Goal: Task Accomplishment & Management: Manage account settings

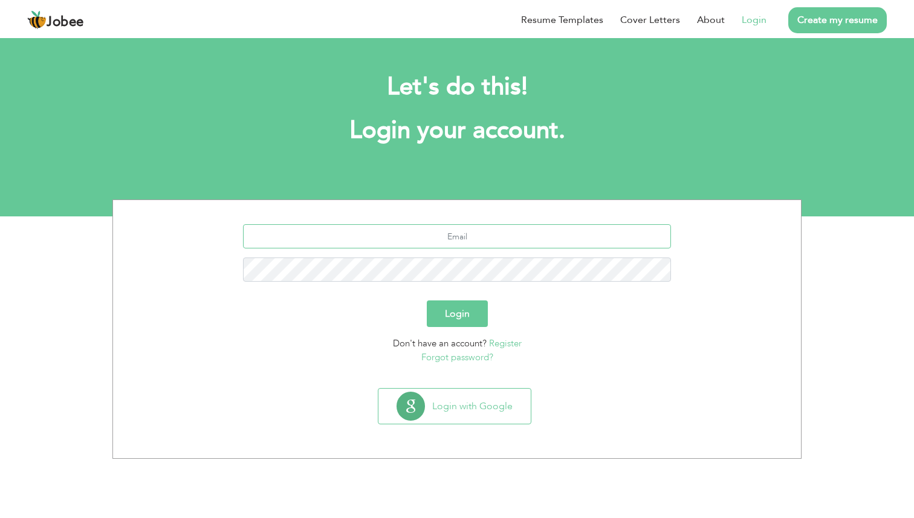
click at [443, 240] on input "text" at bounding box center [457, 236] width 429 height 24
type input "[PERSON_NAME][EMAIL_ADDRESS][DOMAIN_NAME]"
click at [427, 300] on button "Login" at bounding box center [457, 313] width 61 height 27
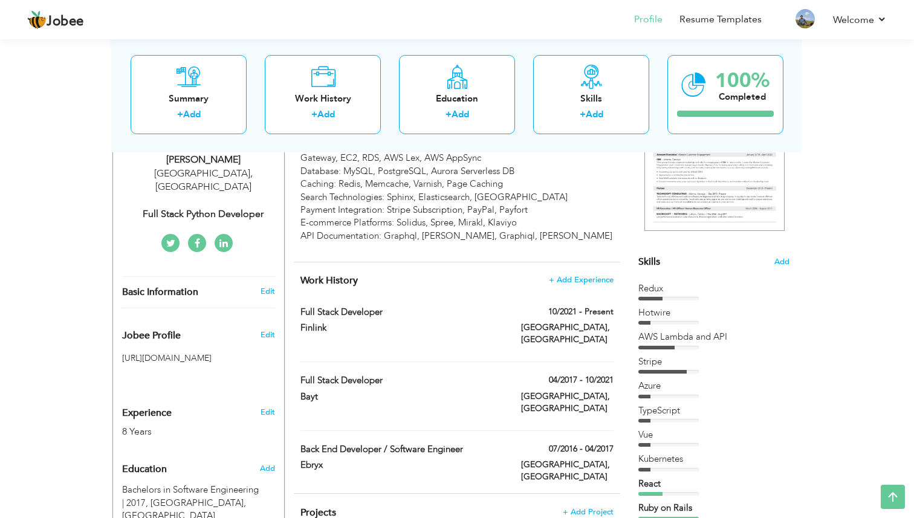
scroll to position [201, 0]
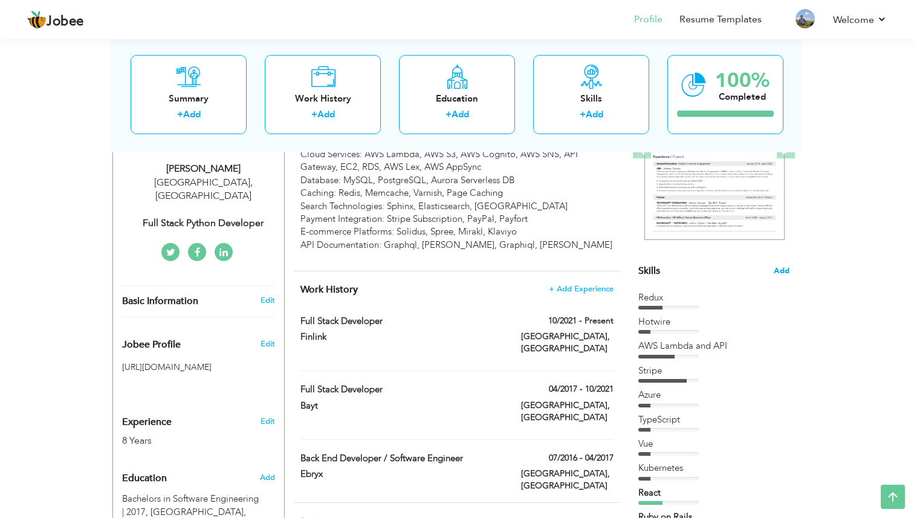
click at [785, 268] on span "Add" at bounding box center [782, 270] width 16 height 11
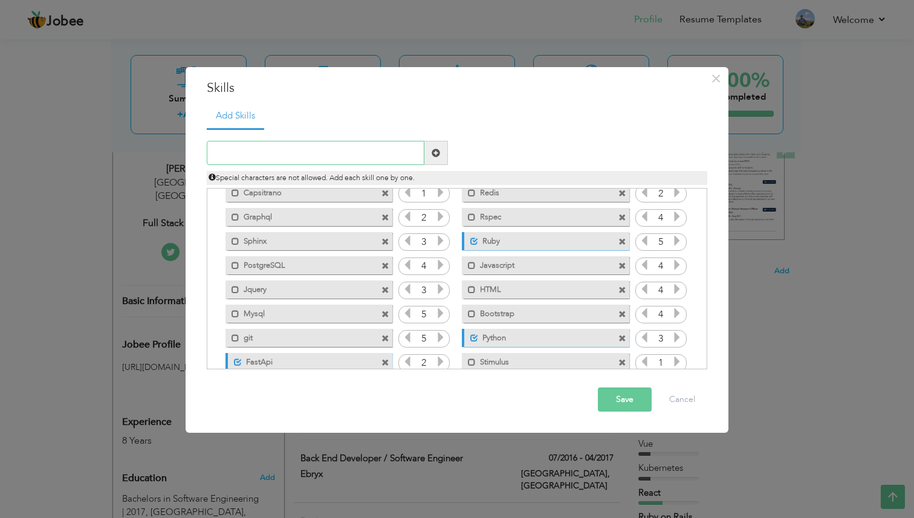
scroll to position [366, 0]
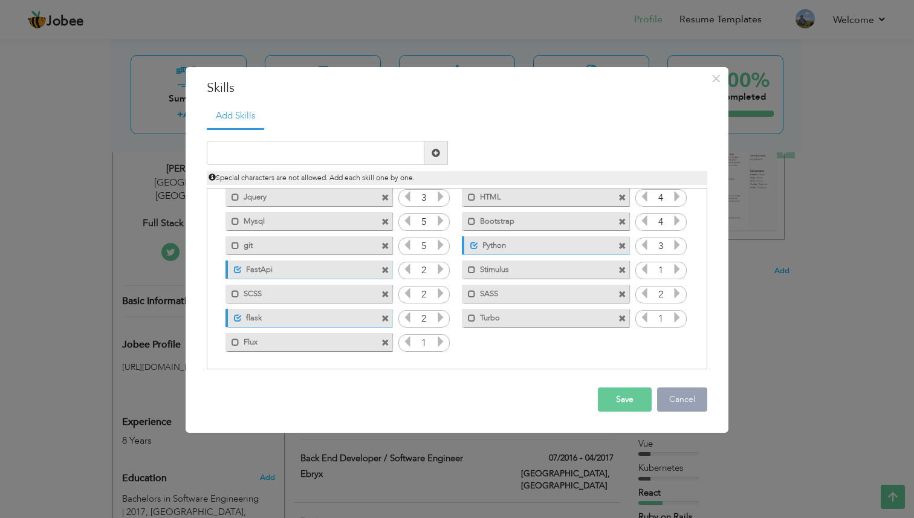
click at [682, 400] on button "Cancel" at bounding box center [682, 399] width 50 height 24
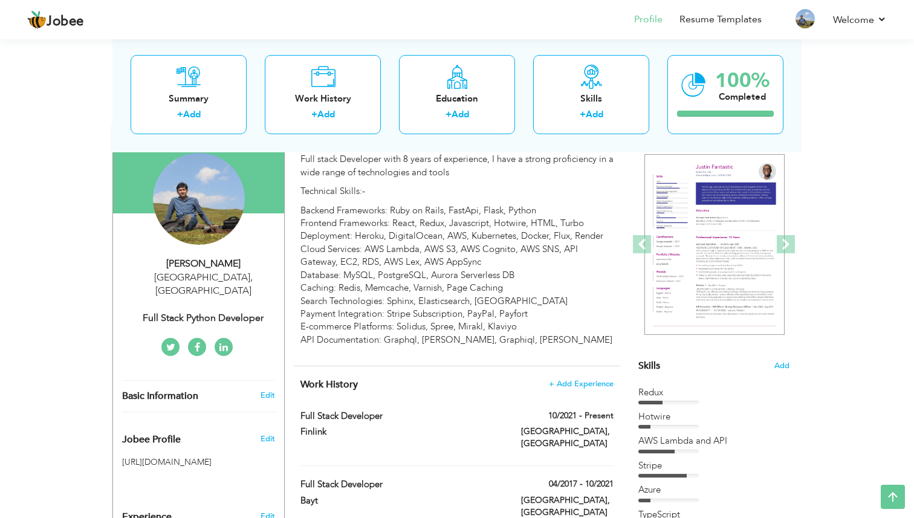
scroll to position [0, 0]
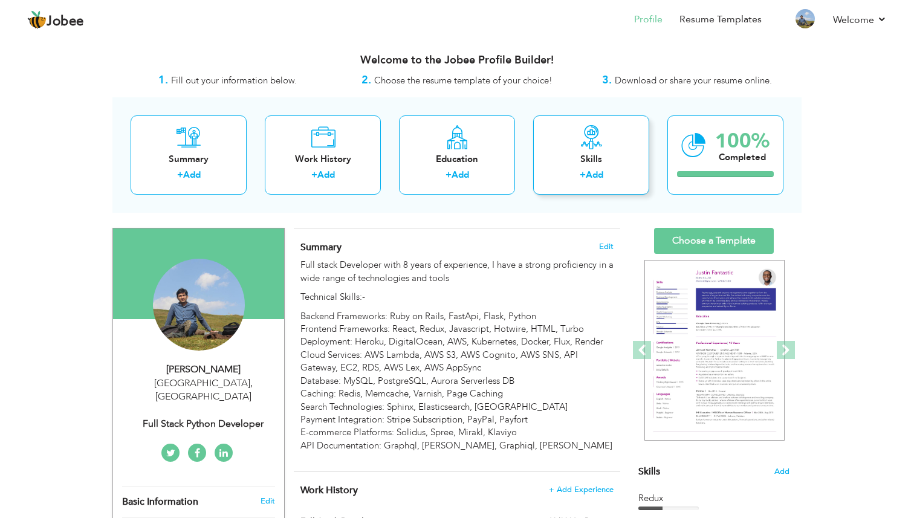
click at [580, 154] on div "Skills" at bounding box center [591, 159] width 97 height 13
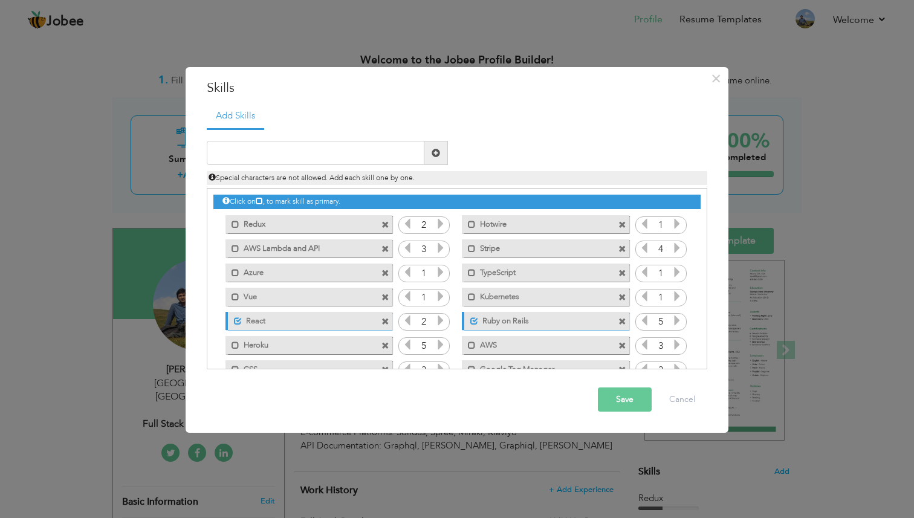
click at [829, 151] on div "× Skills Add Skills Duplicate entry Mark as primary skill. Redux" at bounding box center [457, 259] width 914 height 518
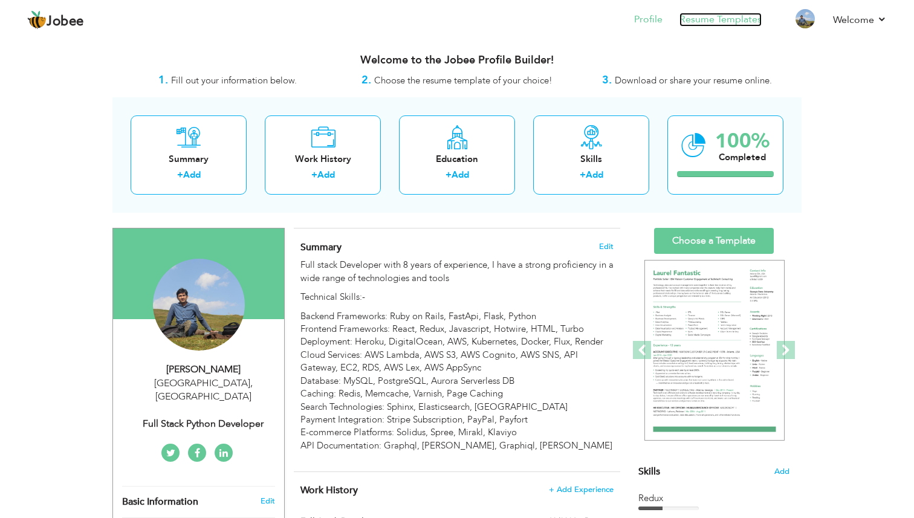
click at [707, 16] on link "Resume Templates" at bounding box center [720, 20] width 82 height 14
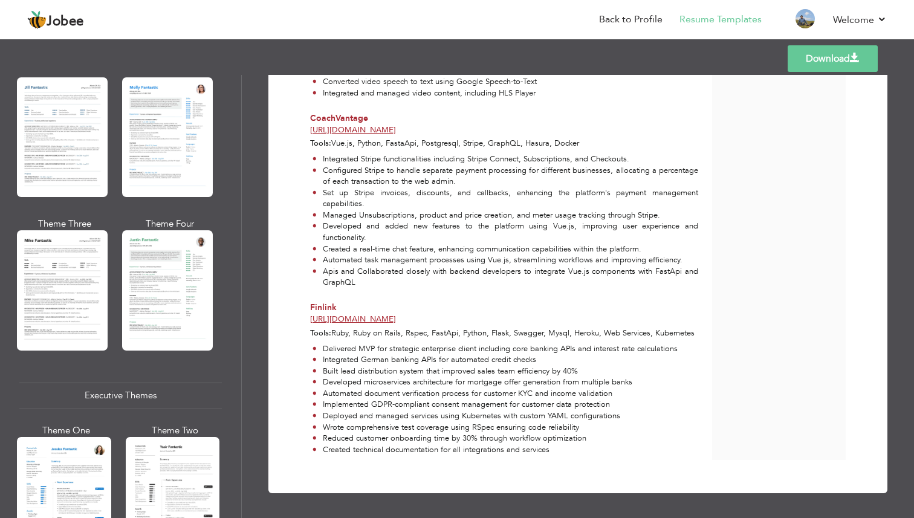
scroll to position [611, 0]
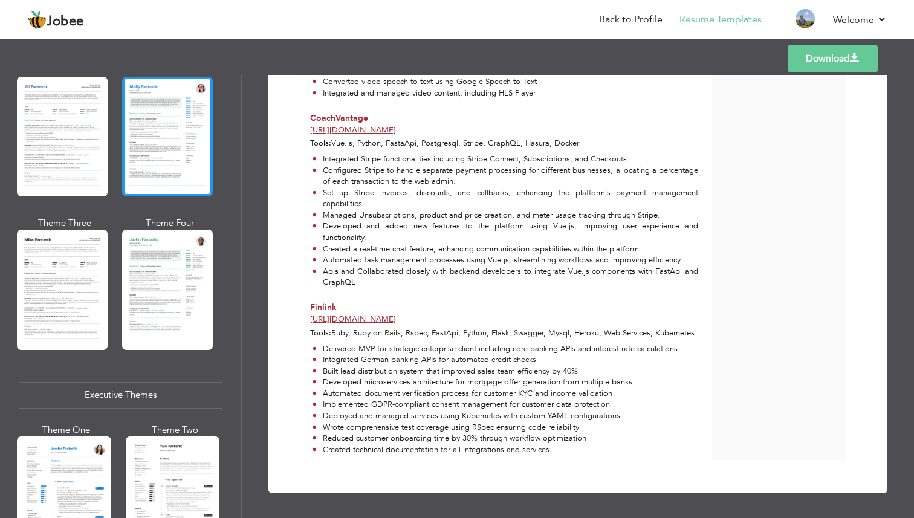
click at [179, 129] on div at bounding box center [167, 137] width 91 height 120
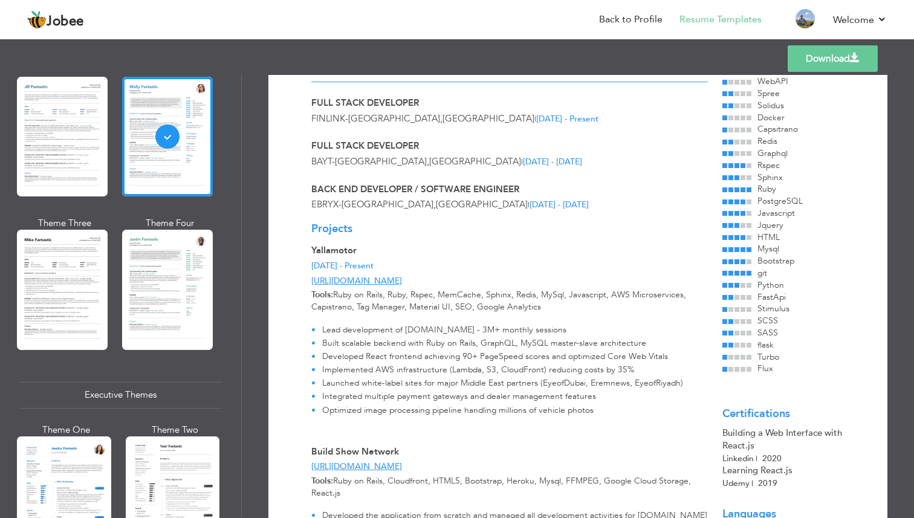
scroll to position [0, 0]
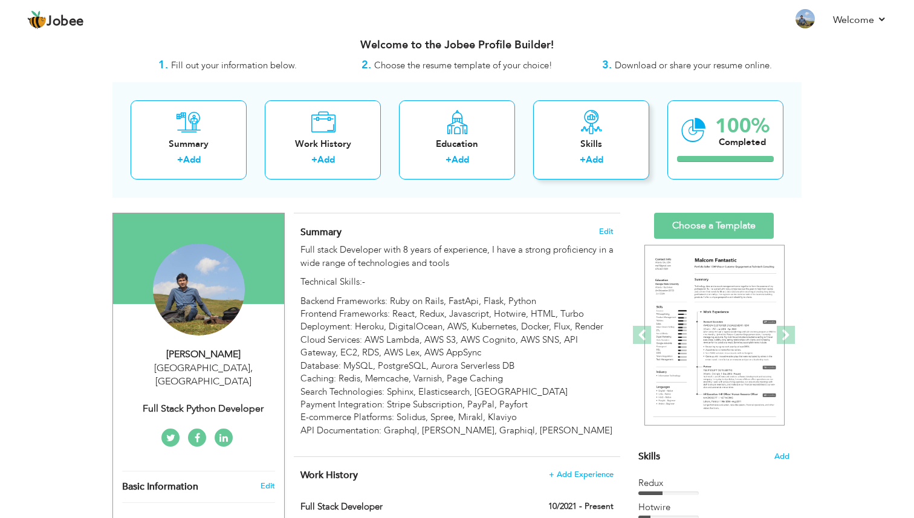
click at [612, 134] on div "Skills + Add" at bounding box center [591, 139] width 116 height 79
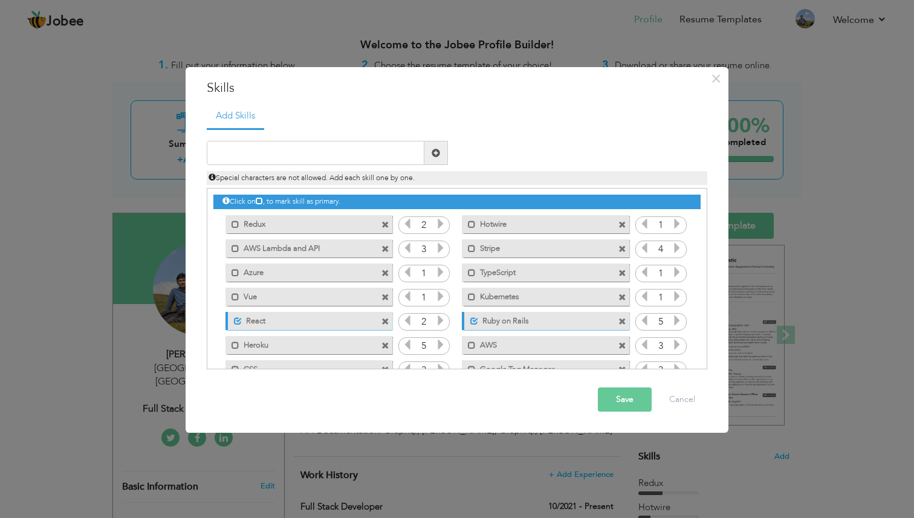
click at [58, 297] on div "× Skills Add Skills Duplicate entry Mark as primary skill. Redux" at bounding box center [457, 259] width 914 height 518
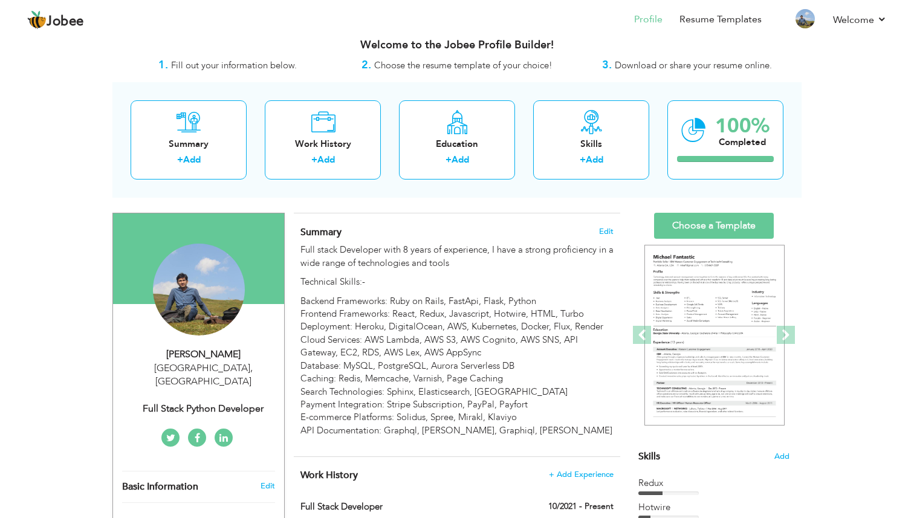
click at [211, 360] on div "[PERSON_NAME]" at bounding box center [203, 355] width 162 height 14
type input "[PERSON_NAME]"
type input "+923364568667"
select select "number:166"
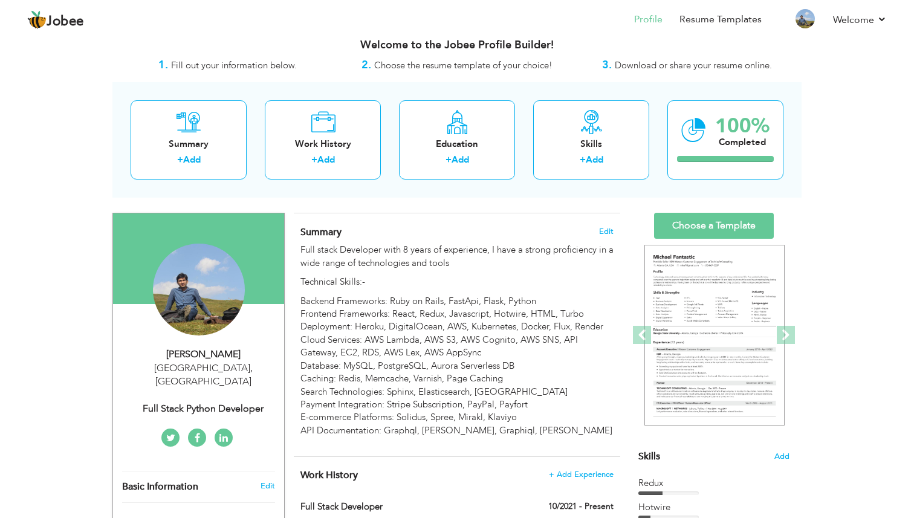
type input "Lahore"
select select "number:10"
type input "Full Stack Python Developer"
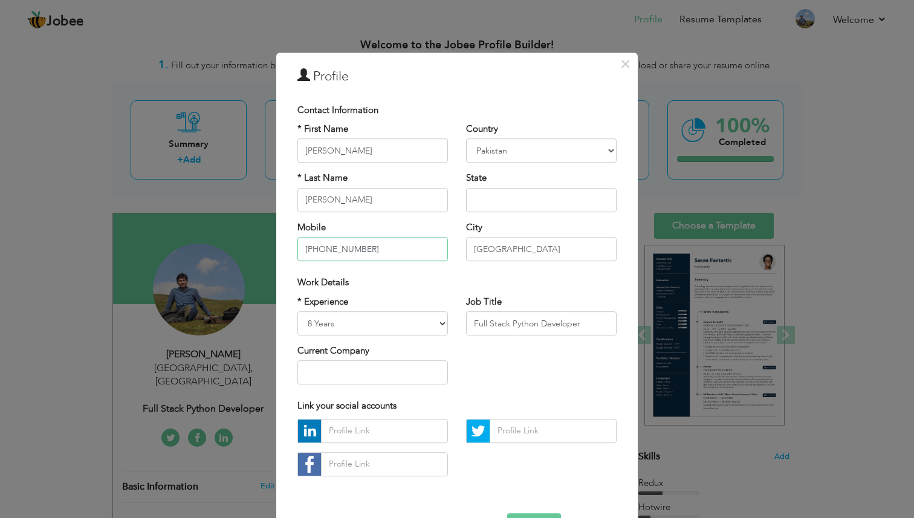
click at [342, 252] on input "+923364568667" at bounding box center [372, 249] width 151 height 24
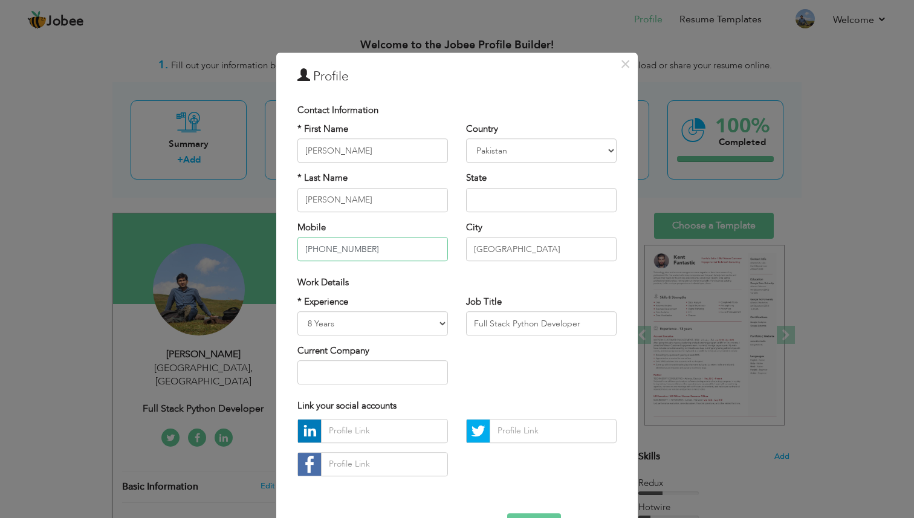
type input "+4915786605775"
click at [490, 249] on input "Lahore" at bounding box center [541, 249] width 151 height 24
type input "[GEOGRAPHIC_DATA]"
click at [442, 294] on div "Work Details" at bounding box center [456, 282] width 337 height 25
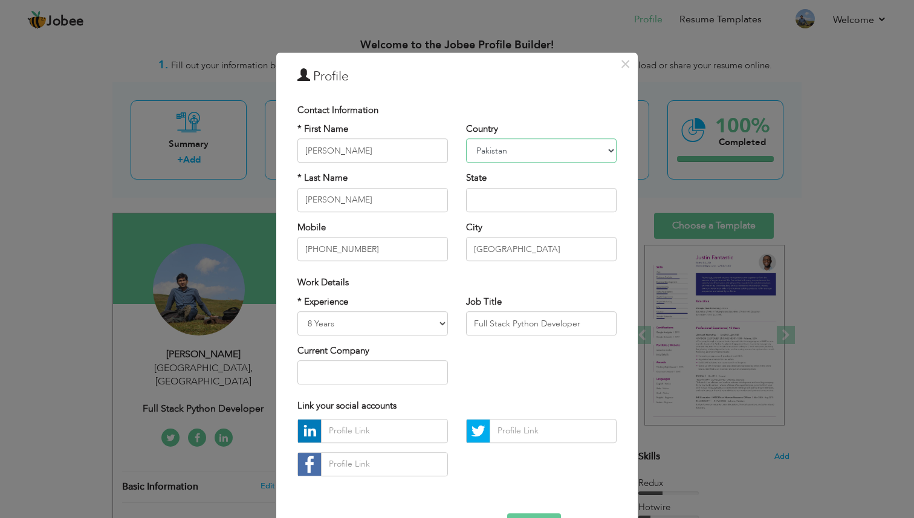
click at [506, 161] on select "Afghanistan Albania Algeria American Samoa Andorra Angola Anguilla Antarctica A…" at bounding box center [541, 151] width 151 height 24
select select "number:79"
click at [466, 139] on select "Afghanistan Albania Algeria American Samoa Andorra Angola Anguilla Antarctica A…" at bounding box center [541, 151] width 151 height 24
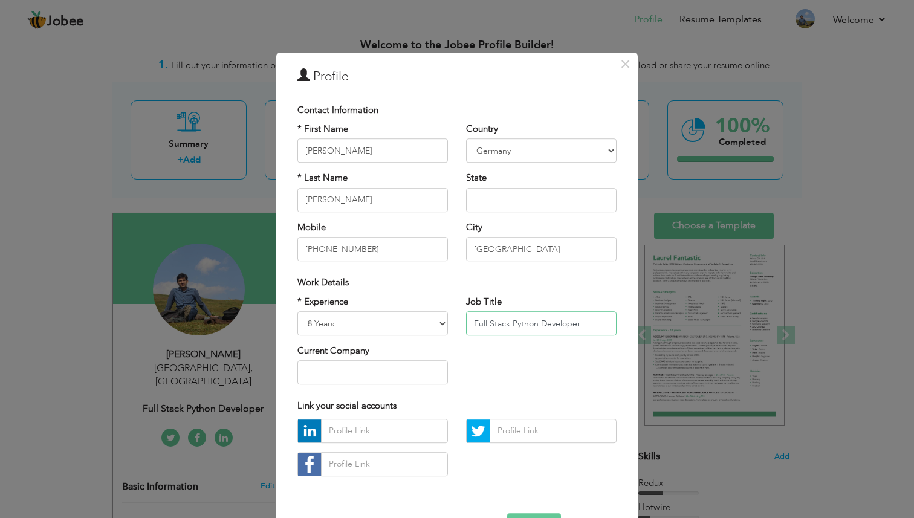
click at [525, 325] on input "Full Stack Python Developer" at bounding box center [541, 323] width 151 height 24
click at [563, 327] on input "Full Stack Developer" at bounding box center [541, 323] width 151 height 24
paste input "| Ruby on Rails | FastApi | React"
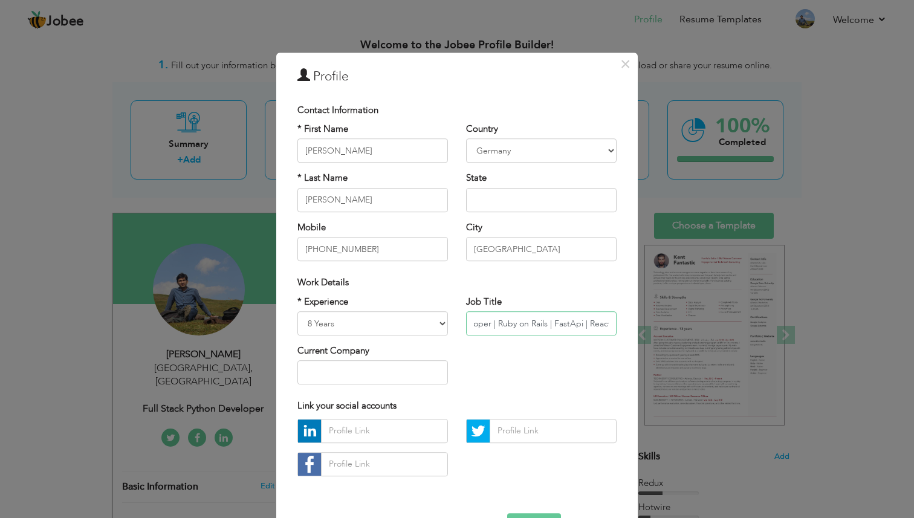
type input "Full Stack Developer | Ruby on Rails | FastApi | React"
click at [376, 376] on input "text" at bounding box center [372, 373] width 151 height 24
type input "Finlink"
click at [574, 359] on div "* Experience Entry Level Less than 1 Year 1 Year 2 Years 3 Years 4 Years 5 Year…" at bounding box center [456, 345] width 337 height 99
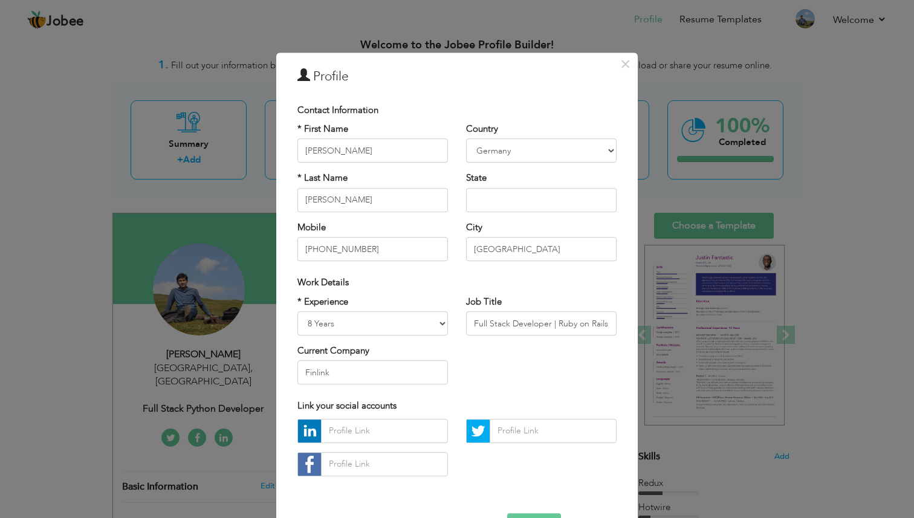
scroll to position [41, 0]
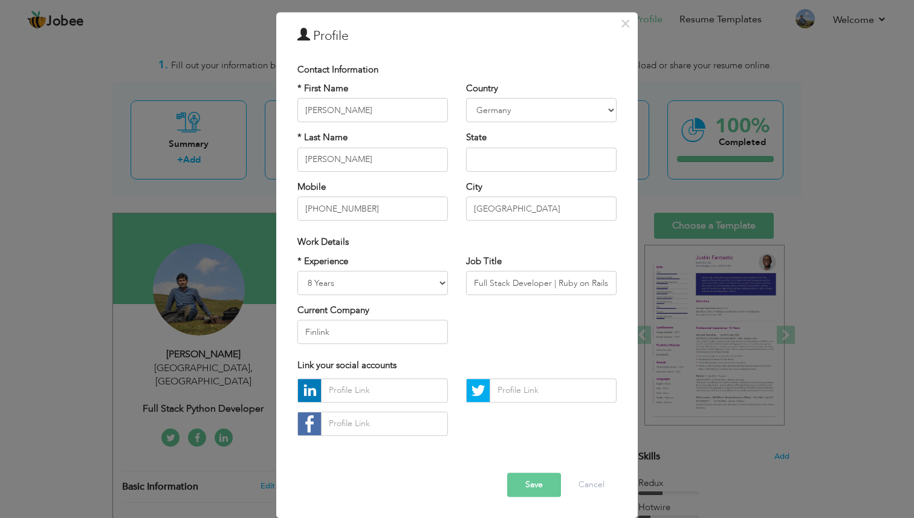
click at [542, 484] on button "Save" at bounding box center [534, 485] width 54 height 24
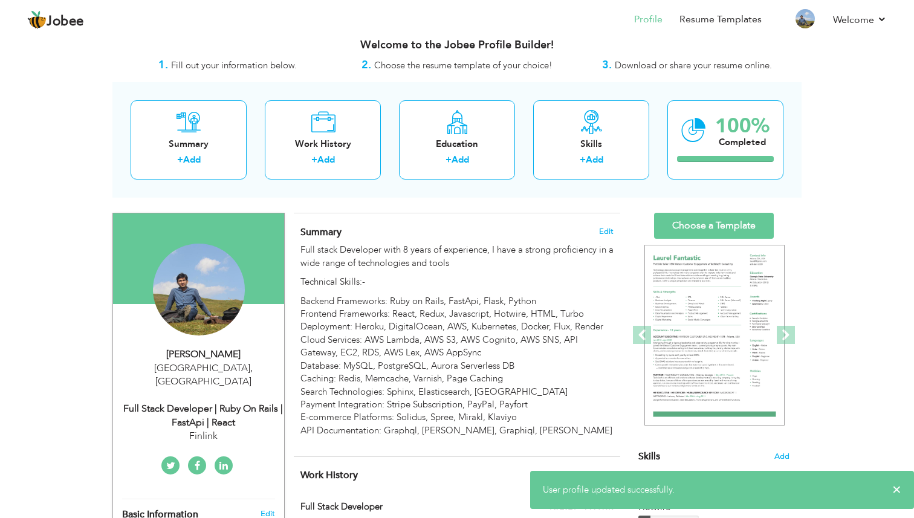
click at [198, 402] on div "Full Stack Developer | Ruby on Rails | FastApi | React" at bounding box center [203, 416] width 162 height 28
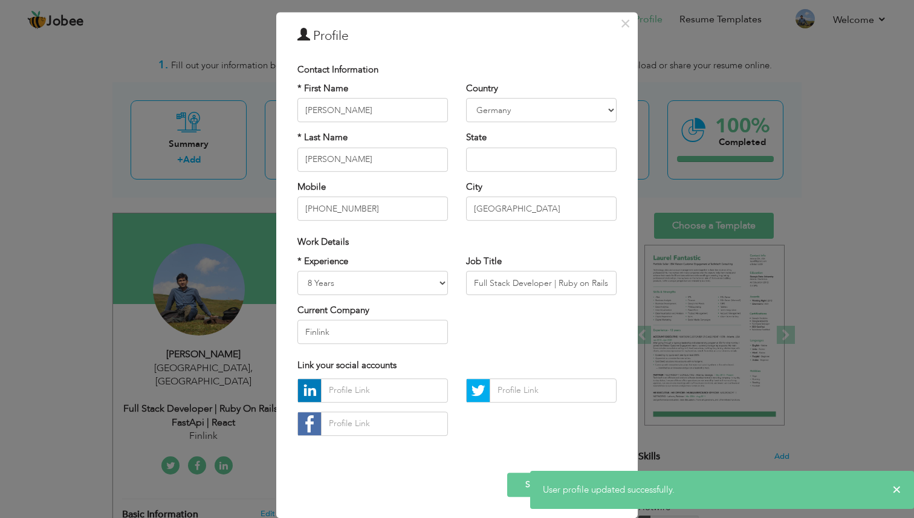
scroll to position [0, 0]
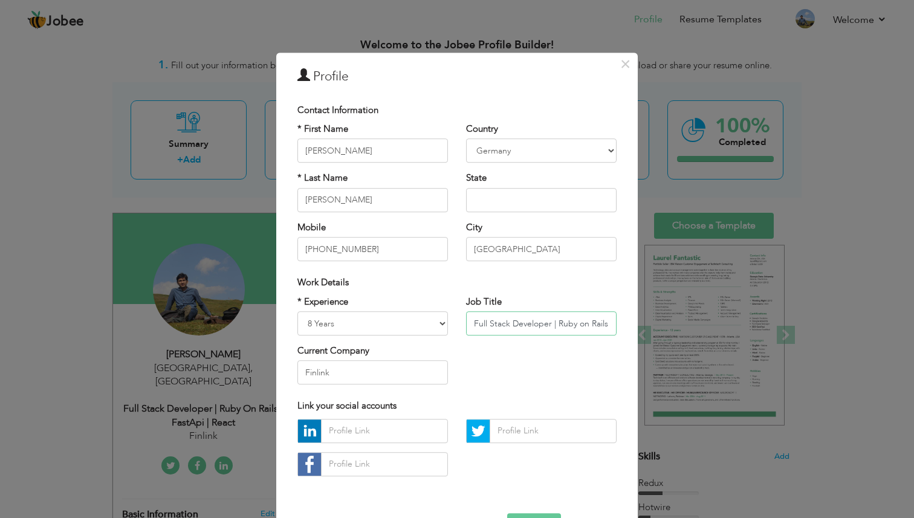
click at [582, 323] on input "Full Stack Developer | Ruby on Rails | FastApi | React" at bounding box center [541, 323] width 151 height 24
drag, startPoint x: 553, startPoint y: 324, endPoint x: 498, endPoint y: 322, distance: 55.7
click at [498, 322] on input "Full Stack Developer | Ruby on Rails | FastApi | React" at bounding box center [541, 323] width 151 height 24
drag, startPoint x: 554, startPoint y: 321, endPoint x: 618, endPoint y: 319, distance: 64.7
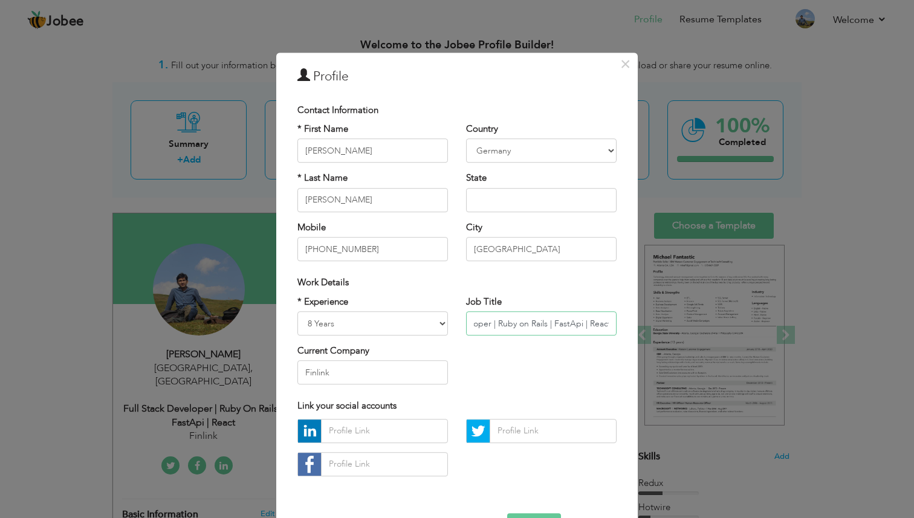
click at [618, 319] on div "Job Title Full Stack Developer | Ruby on Rails | FastApi | React" at bounding box center [541, 320] width 169 height 49
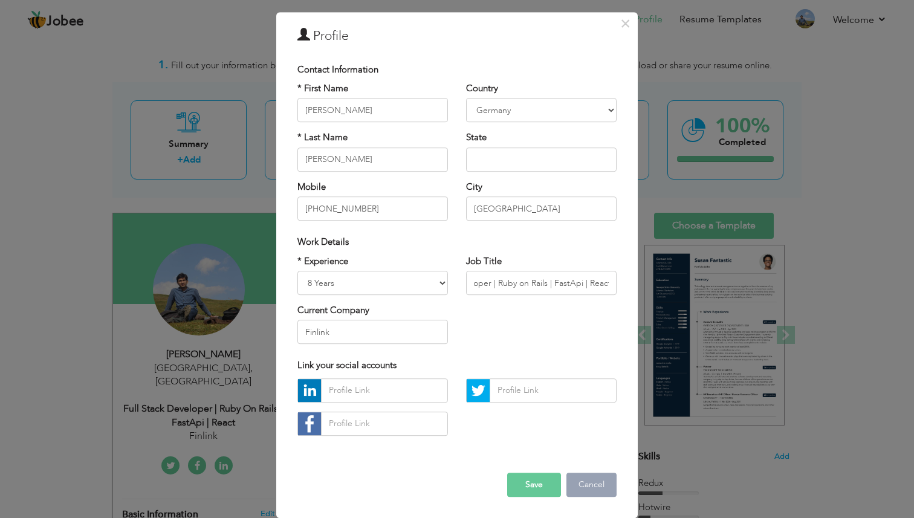
scroll to position [0, 0]
click at [594, 487] on button "Cancel" at bounding box center [591, 485] width 50 height 24
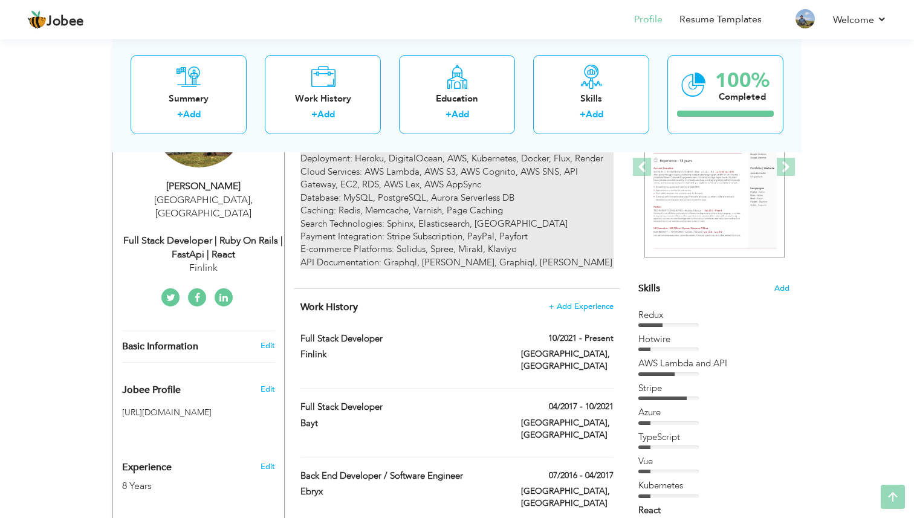
scroll to position [193, 0]
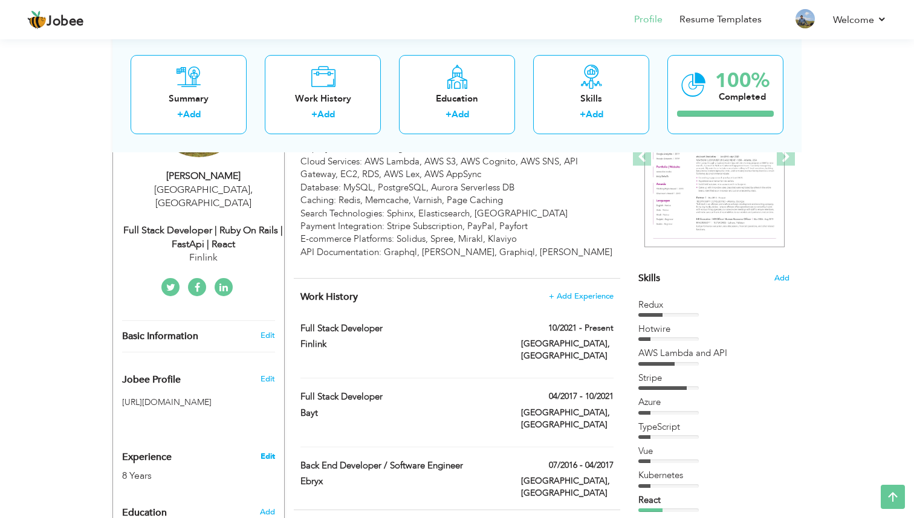
click at [265, 451] on link "Edit" at bounding box center [268, 456] width 15 height 11
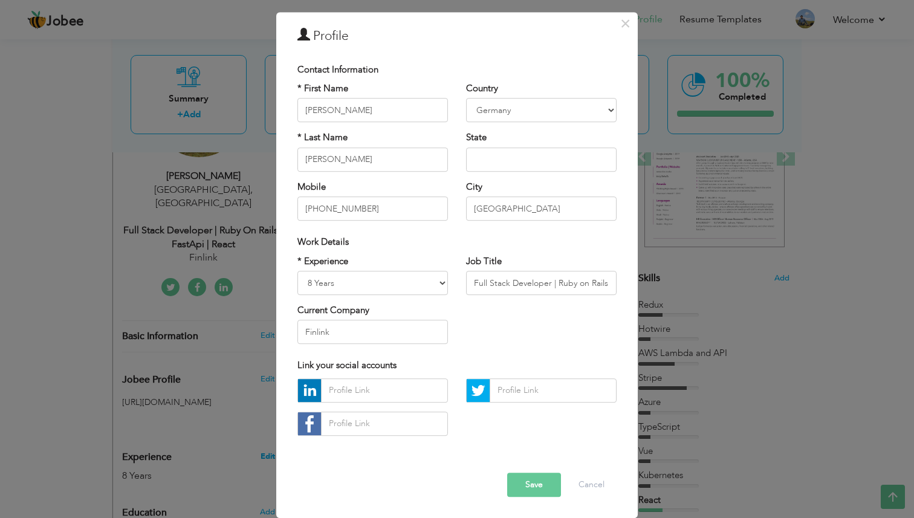
scroll to position [0, 0]
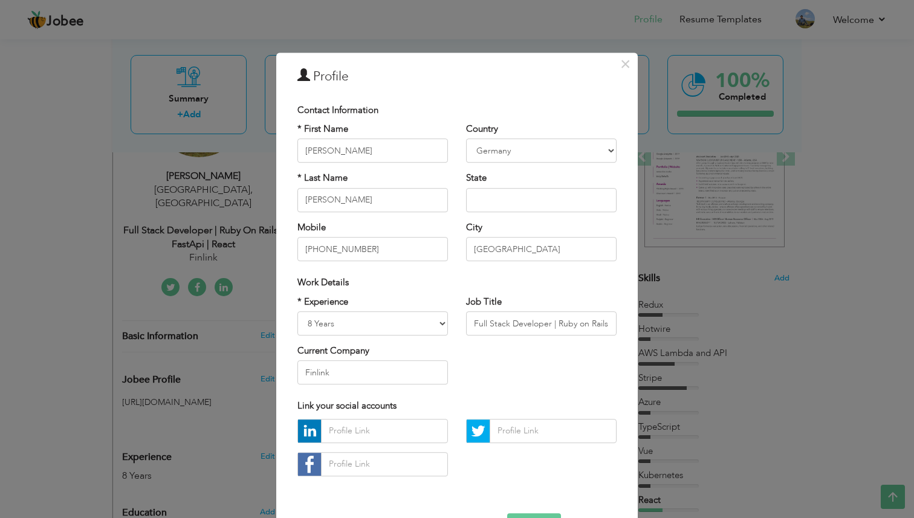
click at [266, 362] on div "× Profile Contact Information * First Name Haseeb * Last Name Ahmad" at bounding box center [457, 259] width 914 height 518
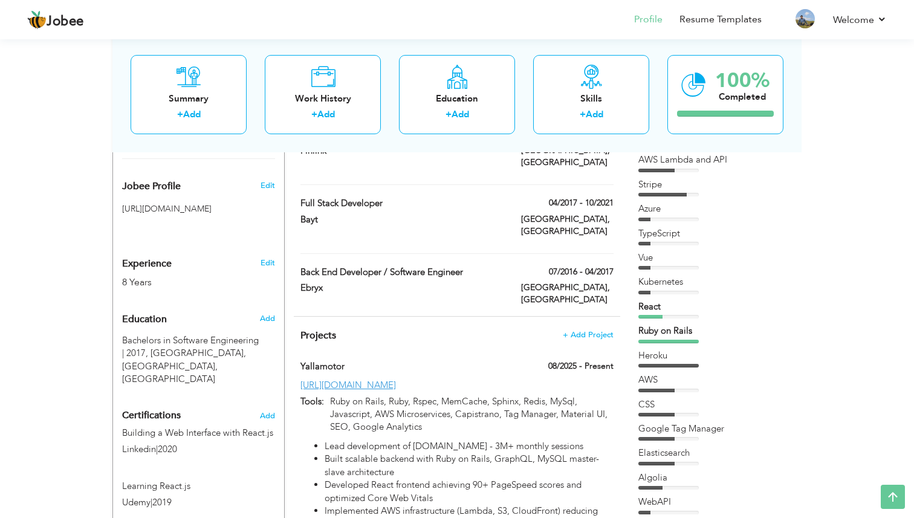
scroll to position [417, 0]
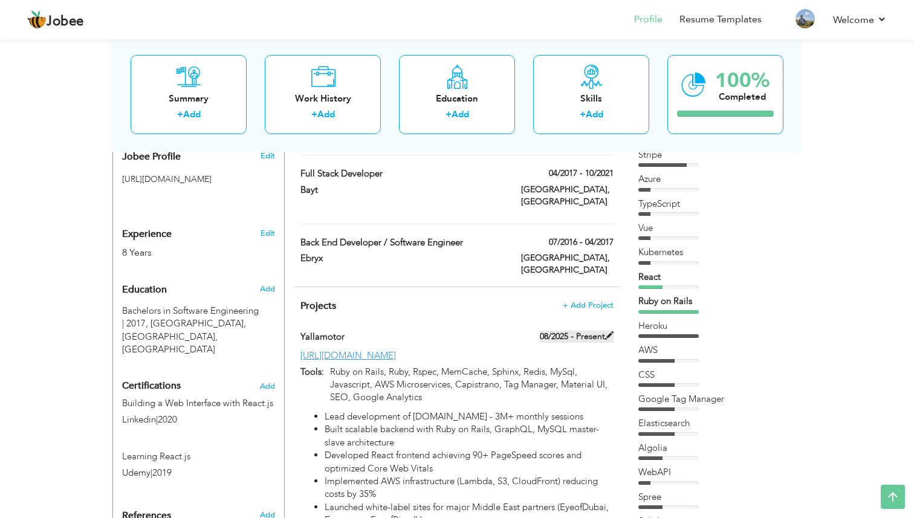
click at [577, 331] on label "08/2025 - Present" at bounding box center [577, 337] width 74 height 12
type input "Yallamotor"
type input "08/2025"
type input "[URL][DOMAIN_NAME]"
type input "Ruby on Rails, Ruby, Rspec, MemCache, Sphinx, Redis, MySql, Javascript, AWS Mic…"
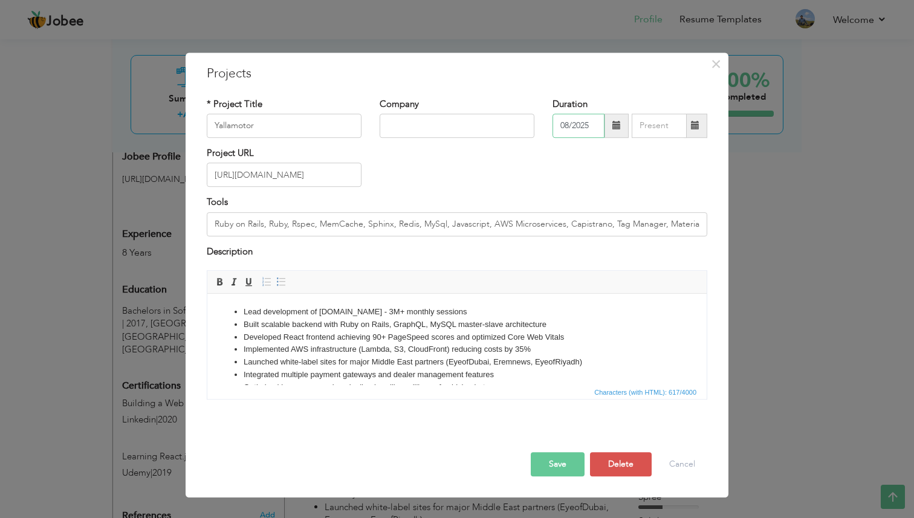
click at [588, 128] on input "08/2025" at bounding box center [579, 126] width 52 height 24
click at [448, 270] on div "Description" at bounding box center [457, 257] width 519 height 25
click at [459, 224] on input "Ruby on Rails, Ruby, Rspec, MemCache, Sphinx, Redis, MySql, Javascript, AWS Mic…" at bounding box center [457, 224] width 501 height 24
click at [291, 224] on input "Ruby on Rails, Ruby, Rspec, MemCache, Sphinx, Redis, MySql, Javascript, AWS Mic…" at bounding box center [457, 224] width 501 height 24
click at [304, 220] on input "Ruby on Rails, Ruby, Rspec, MemCache, Sphinx, Redis, MySql, Javascript, AWS Mic…" at bounding box center [457, 224] width 501 height 24
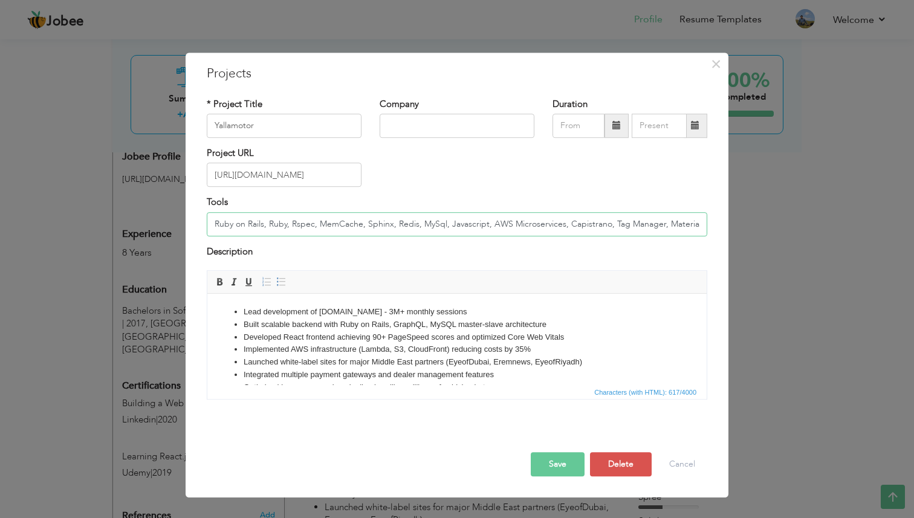
click at [270, 222] on input "Ruby on Rails, Ruby, Rspec, MemCache, Sphinx, Redis, MySql, Javascript, AWS Mic…" at bounding box center [457, 224] width 501 height 24
drag, startPoint x: 270, startPoint y: 222, endPoint x: 725, endPoint y: 222, distance: 455.8
click at [725, 222] on div "× Projects * Project Title Yallamotor Company Duration Project URL Tools Descri…" at bounding box center [457, 276] width 543 height 446
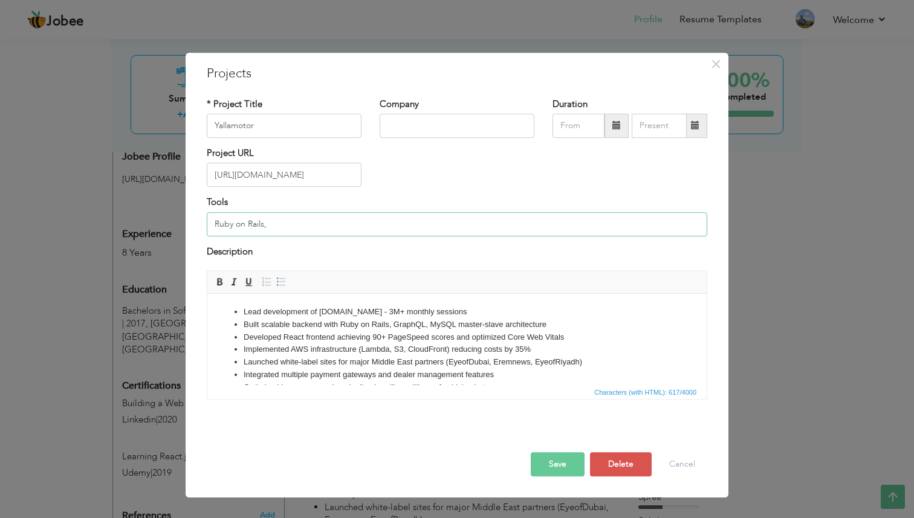
type input "Ruby on Rails, Ruby, Rspec, MemCache, Sphinx, Redis, MySql, Javascript, AWS Mic…"
paste input "Ruby on Rails, Ruby, React, Redux, Rspec, Graphql, AWS Lambda, MemCache, Sphinx…"
type input "Ruby on Rails, Ruby, React, Redux, Rspec, Graphql, AWS Lambda, MemCache, Sphinx…"
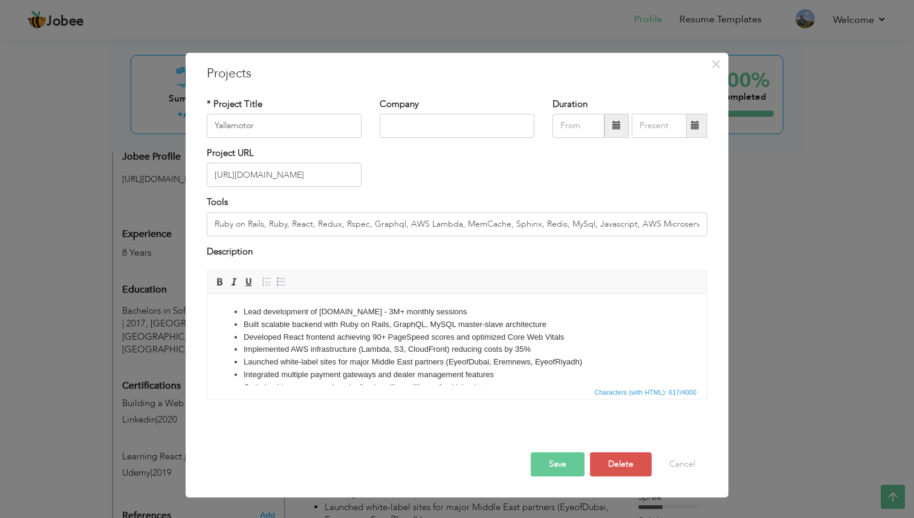
click at [360, 337] on li "Developed React frontend achieving 90+ PageSpeed scores and optimized Core Web …" at bounding box center [457, 337] width 427 height 13
click at [461, 328] on li "Built scalable backend with Ruby on Rails, GraphQL, MySQL master-slave architec…" at bounding box center [457, 325] width 427 height 13
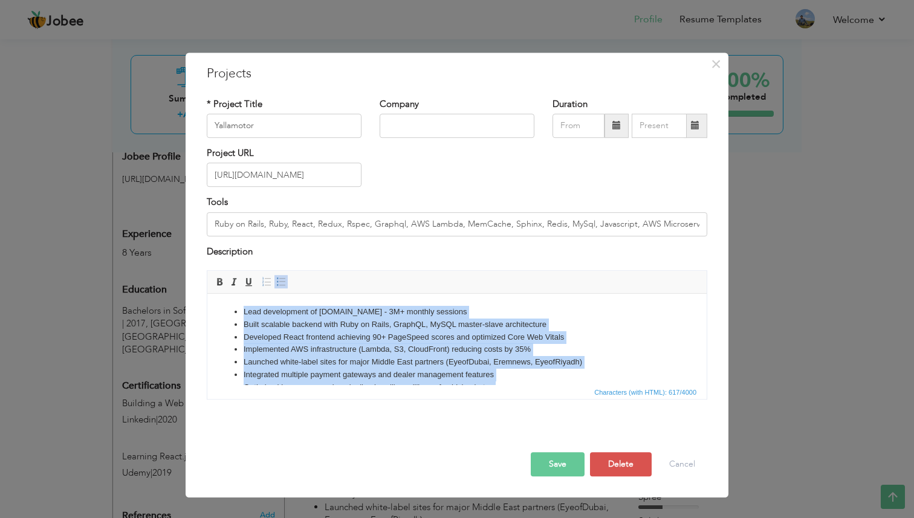
copy ul "Lead development of yallamotor.com - 3M+ monthly sessions Built scalable backen…"
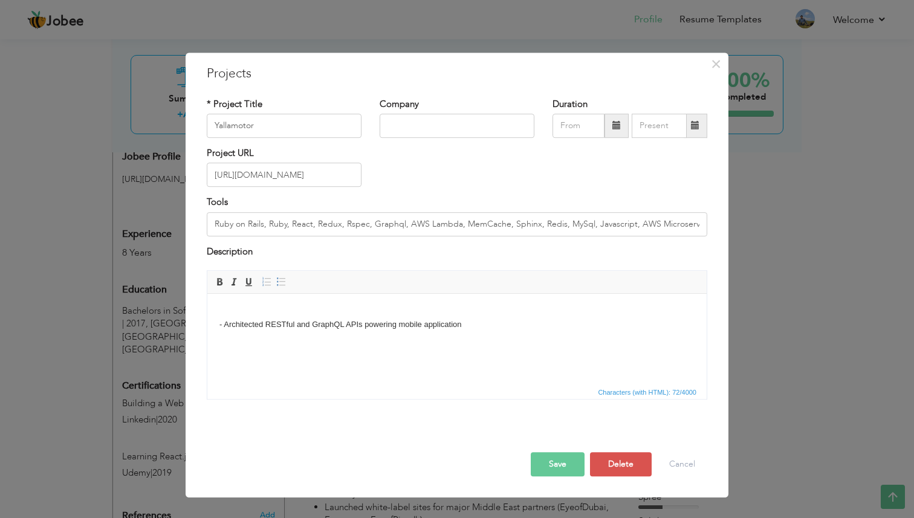
click at [319, 343] on html "- Architected RESTful and GraphQL APIs powering mobile application" at bounding box center [456, 319] width 499 height 50
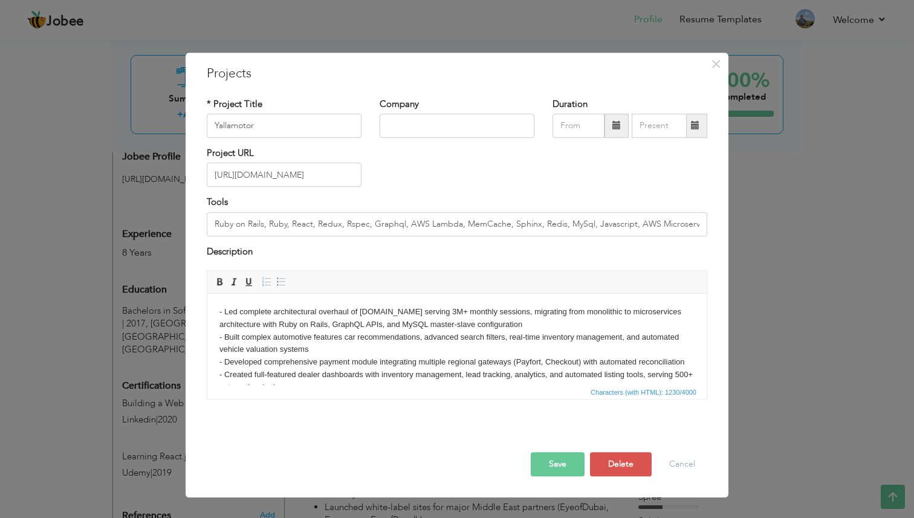
click at [546, 467] on button "Save" at bounding box center [558, 464] width 54 height 24
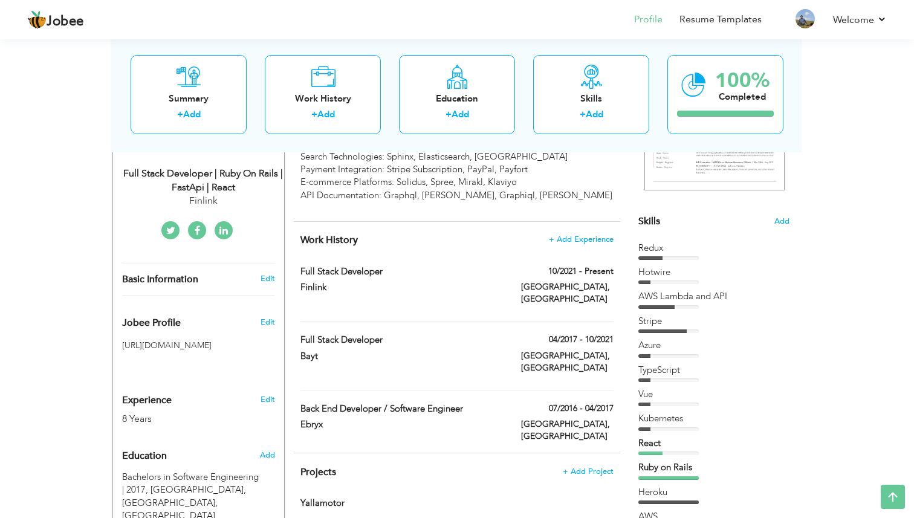
scroll to position [251, 0]
click at [649, 218] on span "Skills" at bounding box center [649, 220] width 22 height 13
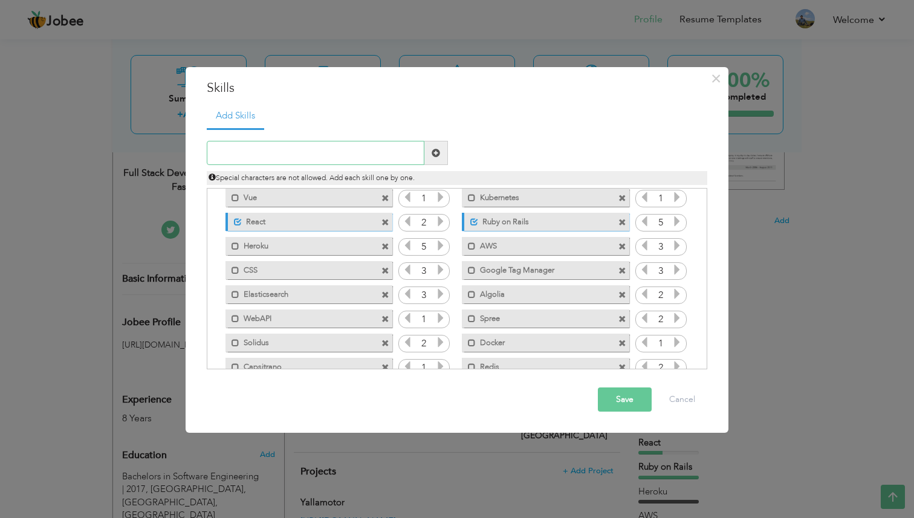
scroll to position [111, 0]
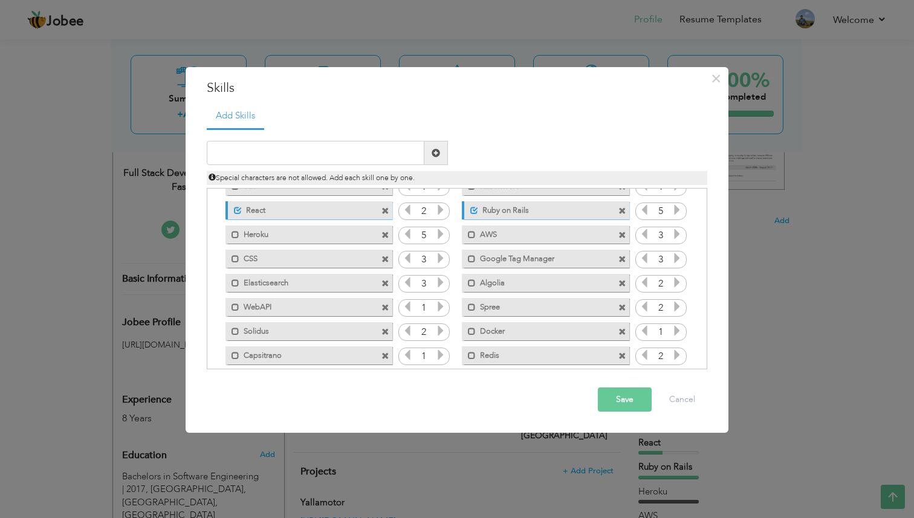
click at [386, 304] on span at bounding box center [385, 308] width 8 height 8
click at [620, 305] on span at bounding box center [622, 308] width 8 height 8
click at [382, 306] on span at bounding box center [385, 308] width 8 height 8
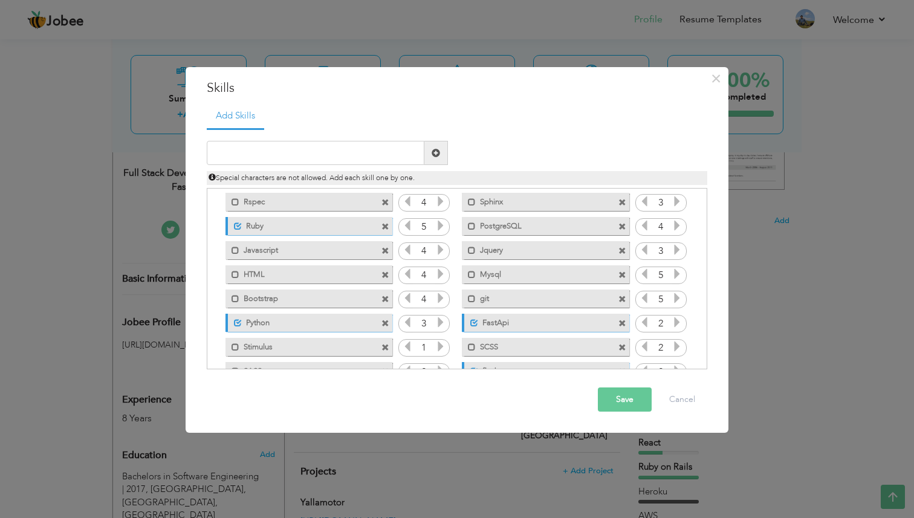
scroll to position [263, 0]
click at [384, 300] on span at bounding box center [385, 301] width 8 height 8
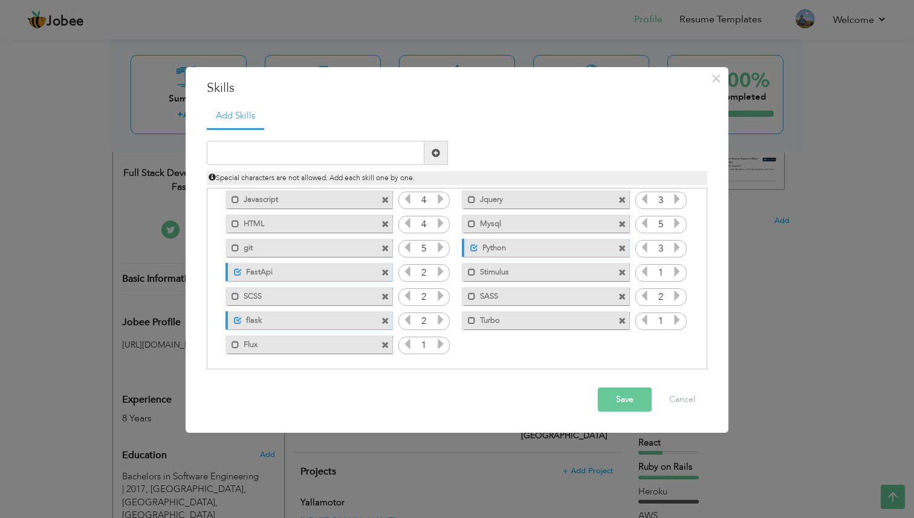
scroll to position [317, 0]
click at [343, 316] on label "flask" at bounding box center [302, 316] width 120 height 15
click at [343, 316] on label "flask" at bounding box center [300, 316] width 122 height 15
click at [381, 244] on span at bounding box center [385, 246] width 8 height 8
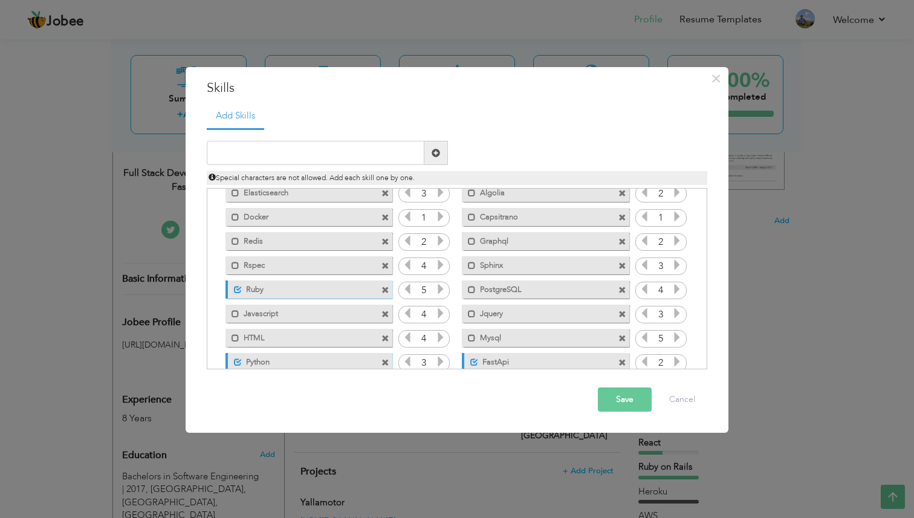
scroll to position [293, 0]
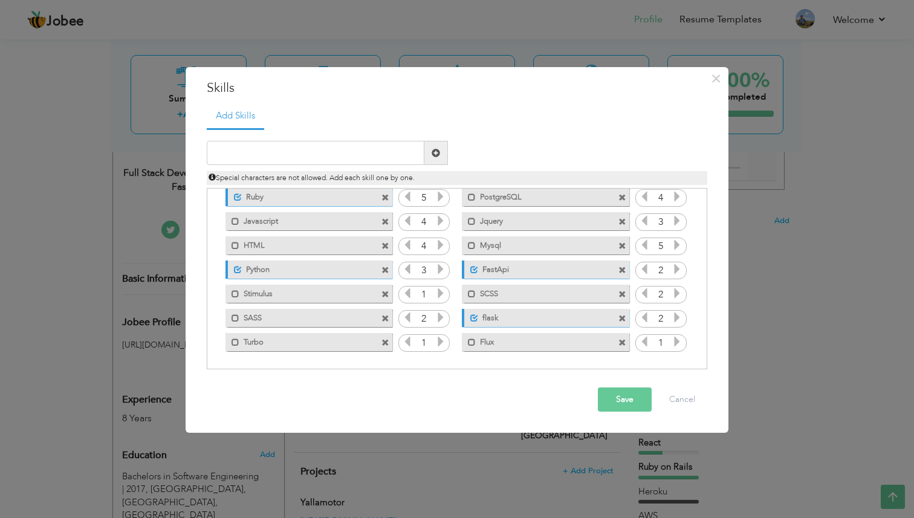
click at [618, 318] on span at bounding box center [622, 319] width 8 height 8
click at [340, 155] on input "text" at bounding box center [316, 153] width 218 height 24
type input "Flask"
click at [436, 153] on span at bounding box center [436, 153] width 8 height 8
click at [675, 345] on icon at bounding box center [677, 341] width 11 height 11
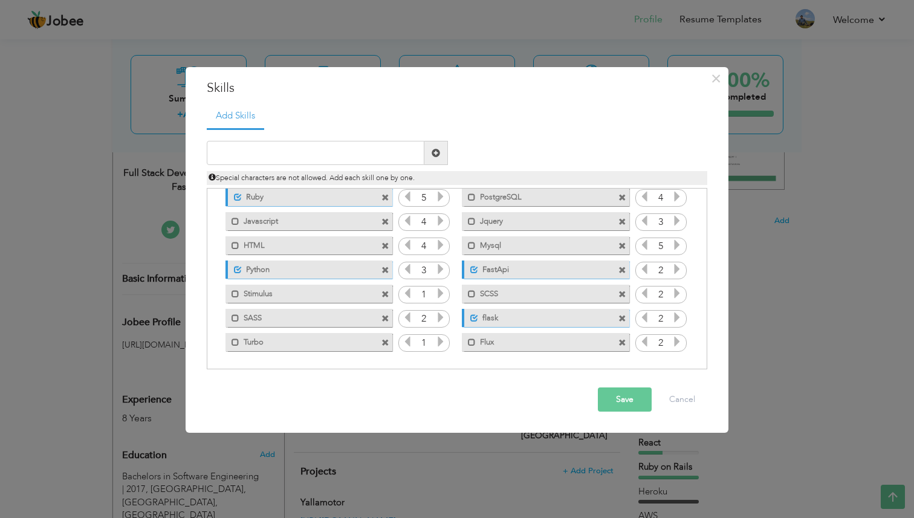
click at [643, 343] on icon at bounding box center [644, 341] width 11 height 11
click at [620, 317] on span at bounding box center [622, 319] width 8 height 8
click at [320, 150] on input "text" at bounding box center [316, 153] width 218 height 24
type input "Flask"
click at [435, 154] on span at bounding box center [436, 153] width 8 height 8
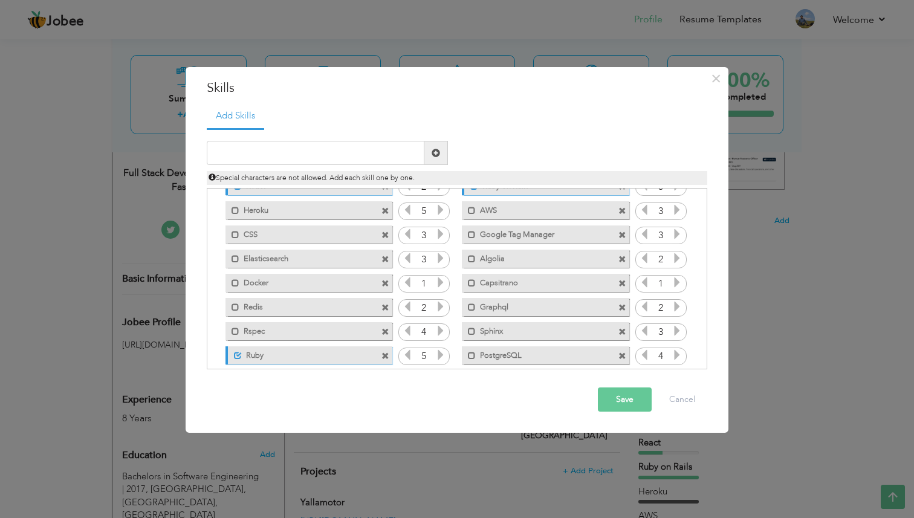
scroll to position [0, 0]
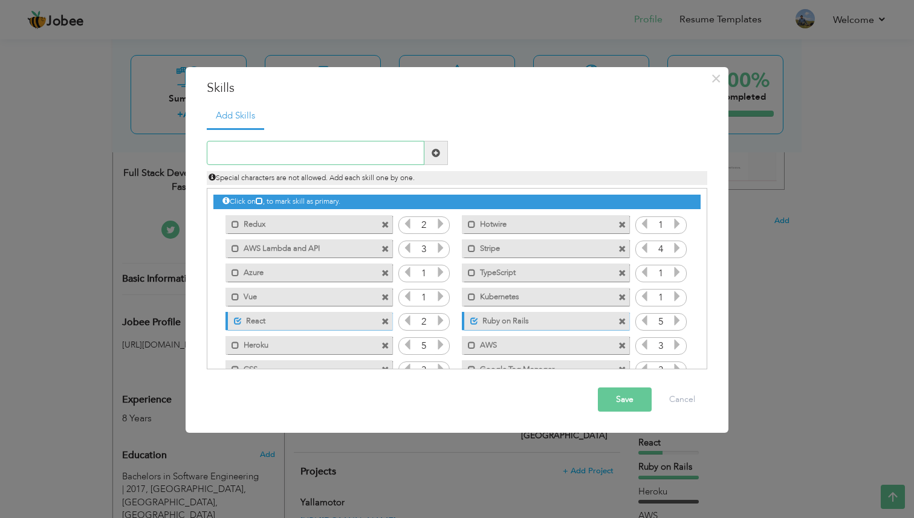
click at [340, 151] on input "text" at bounding box center [316, 153] width 218 height 24
type input "Git"
click at [432, 151] on span at bounding box center [436, 153] width 8 height 8
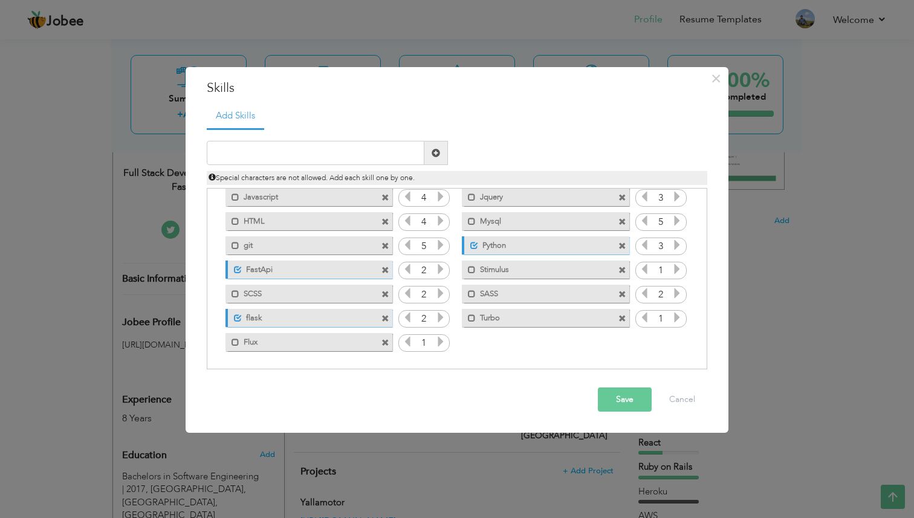
click at [623, 398] on button "Save" at bounding box center [625, 399] width 54 height 24
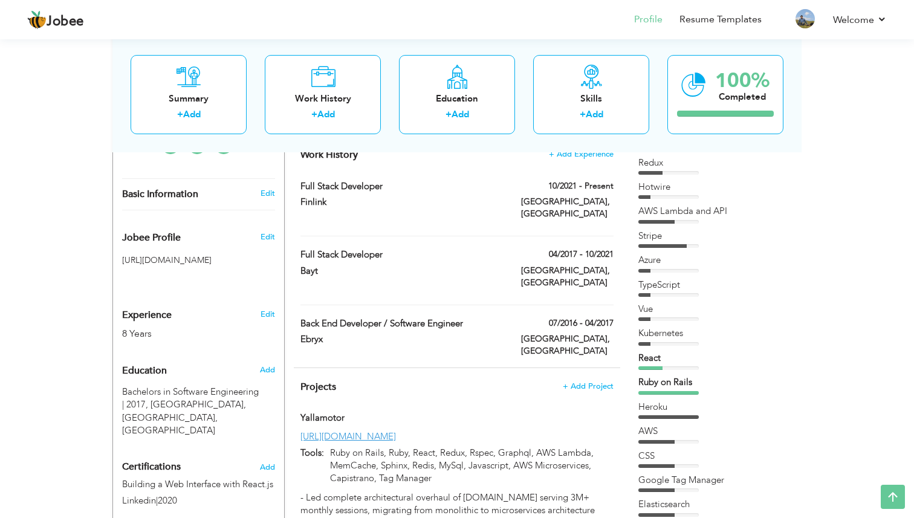
scroll to position [322, 0]
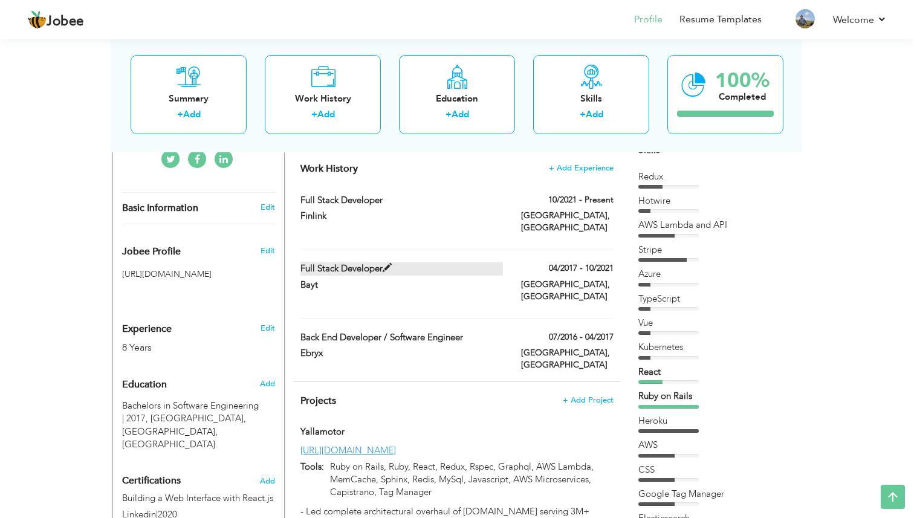
click at [311, 262] on label "Full Stack Developer" at bounding box center [401, 268] width 203 height 13
type input "Full Stack Developer"
type input "Bayt"
type input "04/2017"
type input "10/2021"
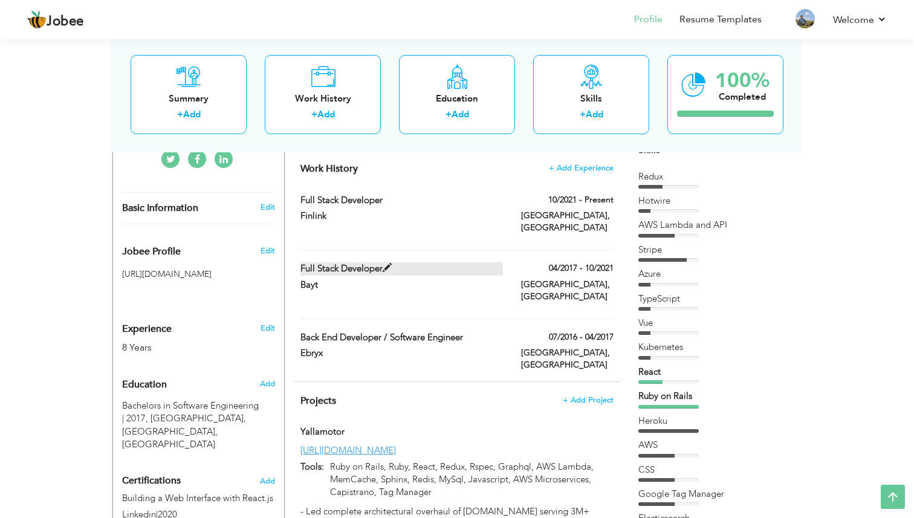
type input "[GEOGRAPHIC_DATA]"
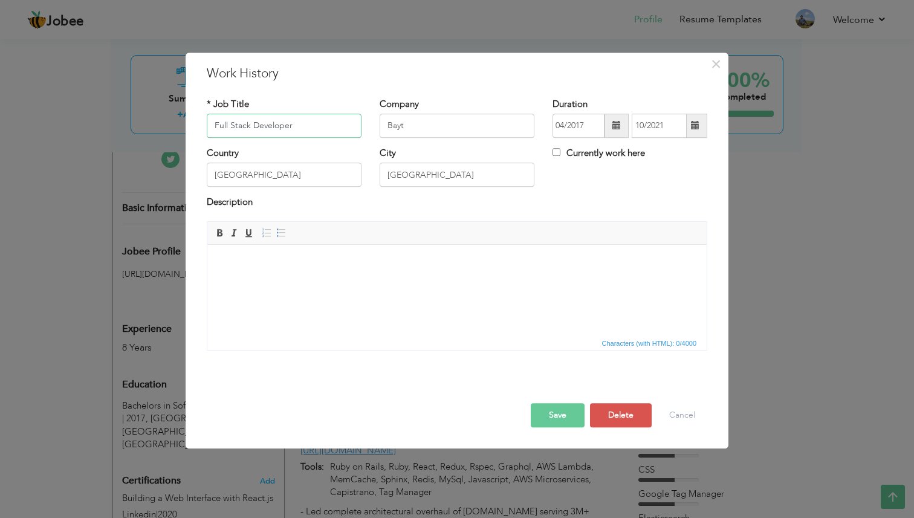
click at [215, 124] on input "Full Stack Developer" at bounding box center [284, 126] width 155 height 24
type input "Senior Full Stack Developer"
click at [552, 423] on button "Save" at bounding box center [558, 415] width 54 height 24
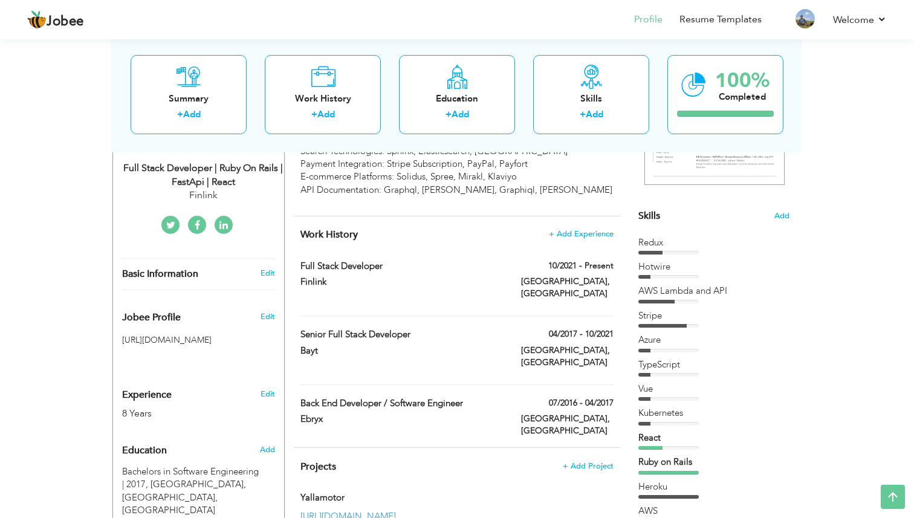
scroll to position [0, 0]
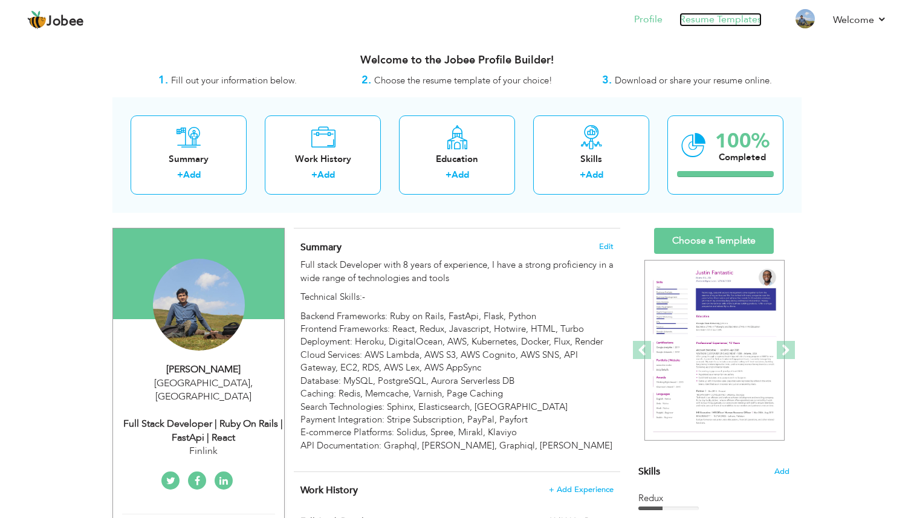
click at [730, 18] on link "Resume Templates" at bounding box center [720, 20] width 82 height 14
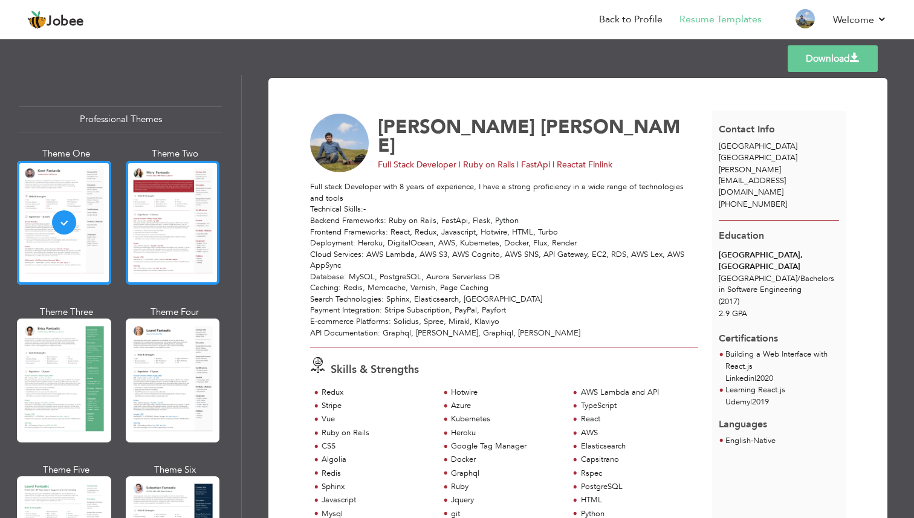
click at [148, 233] on div at bounding box center [173, 223] width 94 height 124
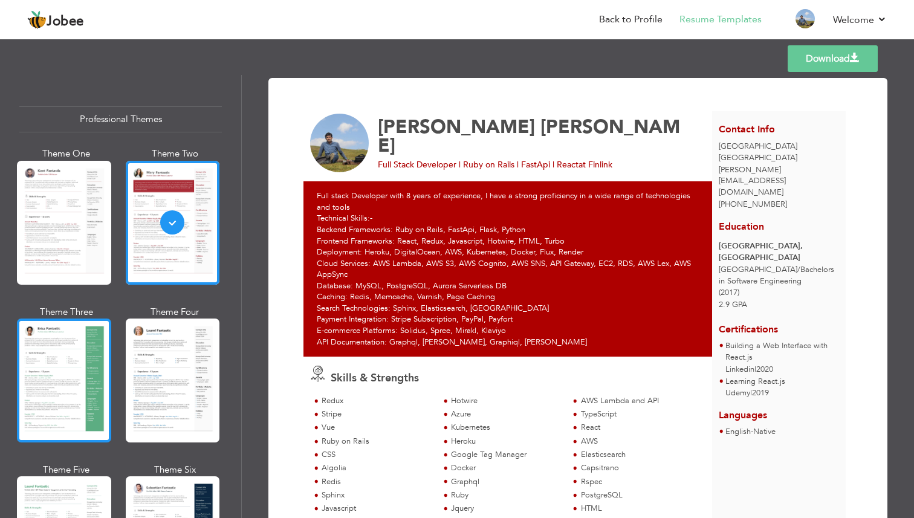
click at [47, 380] on div at bounding box center [64, 381] width 94 height 124
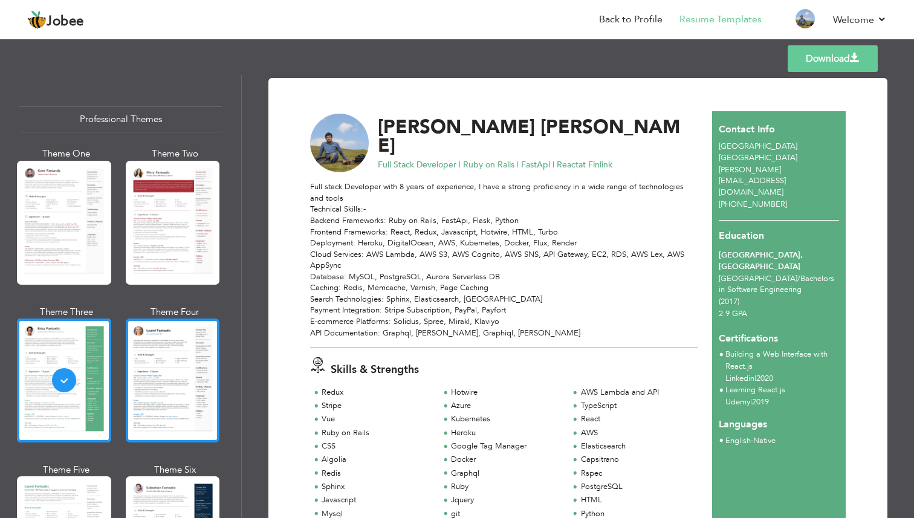
click at [181, 386] on div at bounding box center [173, 381] width 94 height 124
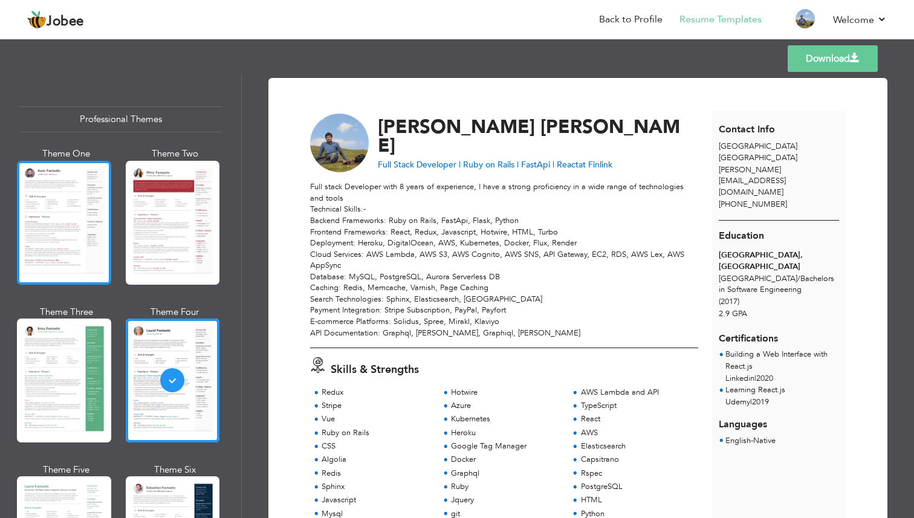
click at [42, 219] on div at bounding box center [64, 223] width 94 height 124
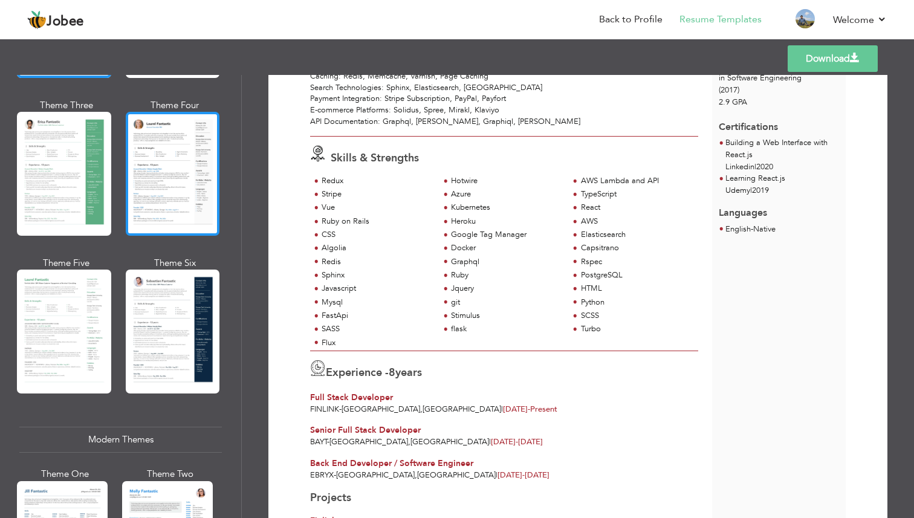
scroll to position [221, 0]
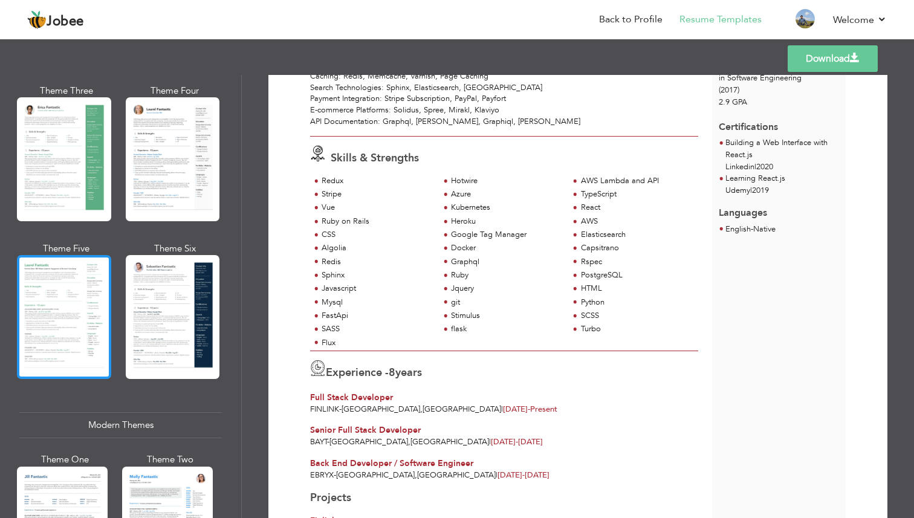
click at [68, 308] on div at bounding box center [64, 317] width 94 height 124
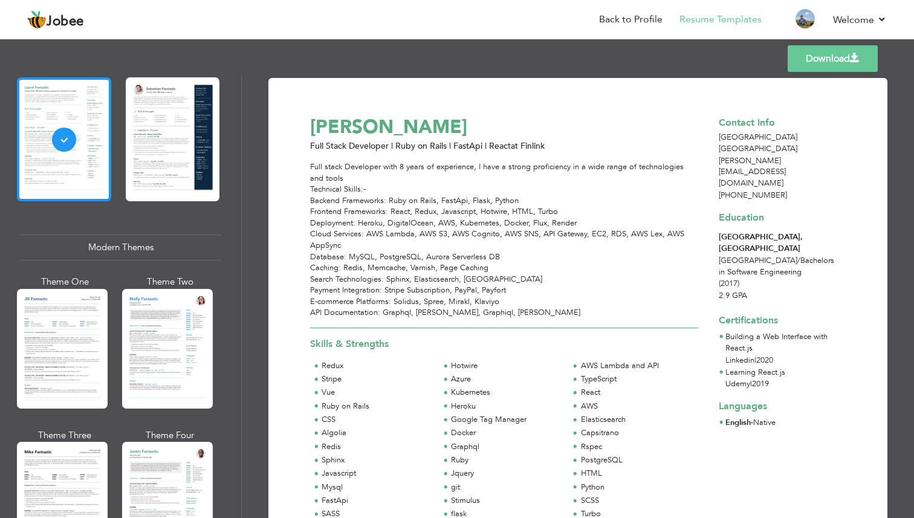
scroll to position [496, 0]
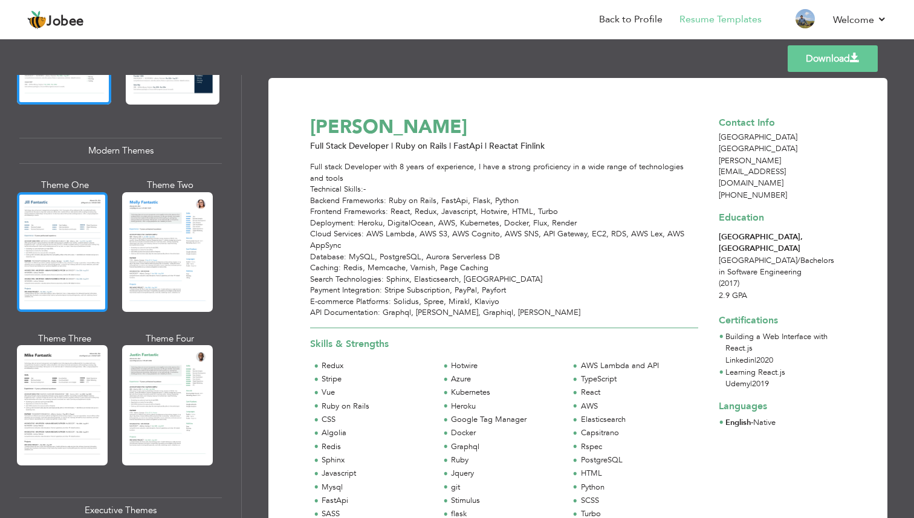
click at [68, 261] on div at bounding box center [62, 252] width 91 height 120
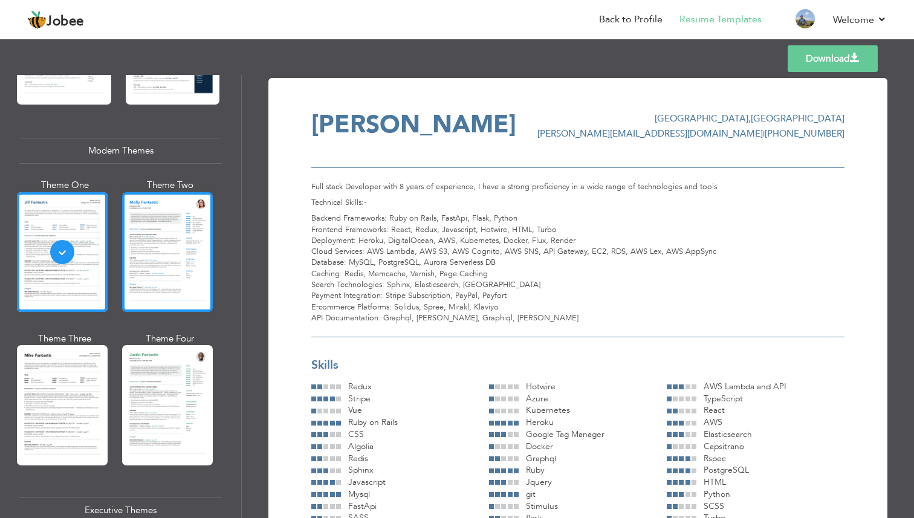
click at [168, 254] on div at bounding box center [167, 252] width 91 height 120
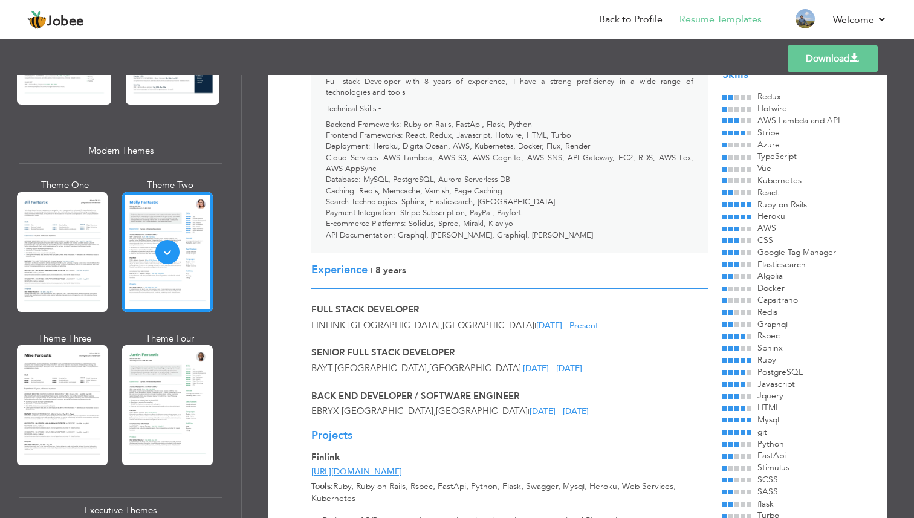
scroll to position [0, 0]
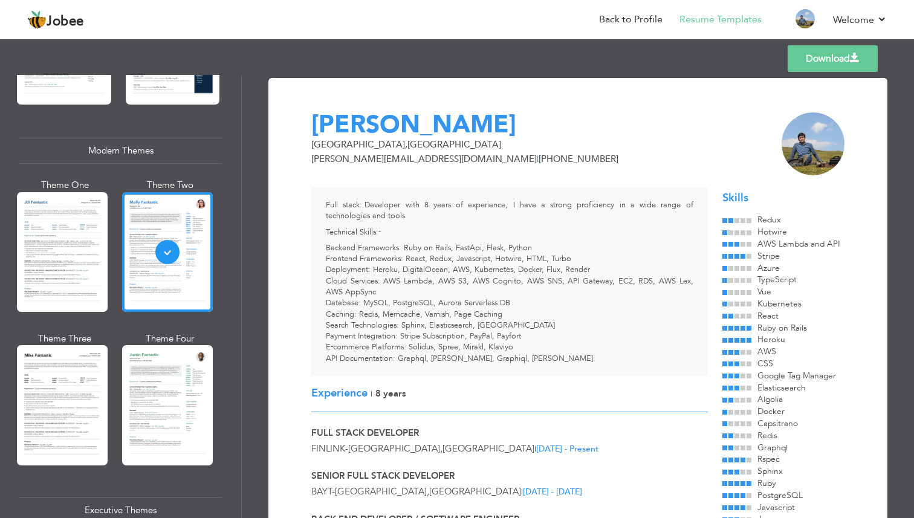
click at [837, 60] on link "Download" at bounding box center [833, 58] width 90 height 27
click at [643, 16] on link "Back to Profile" at bounding box center [630, 20] width 63 height 14
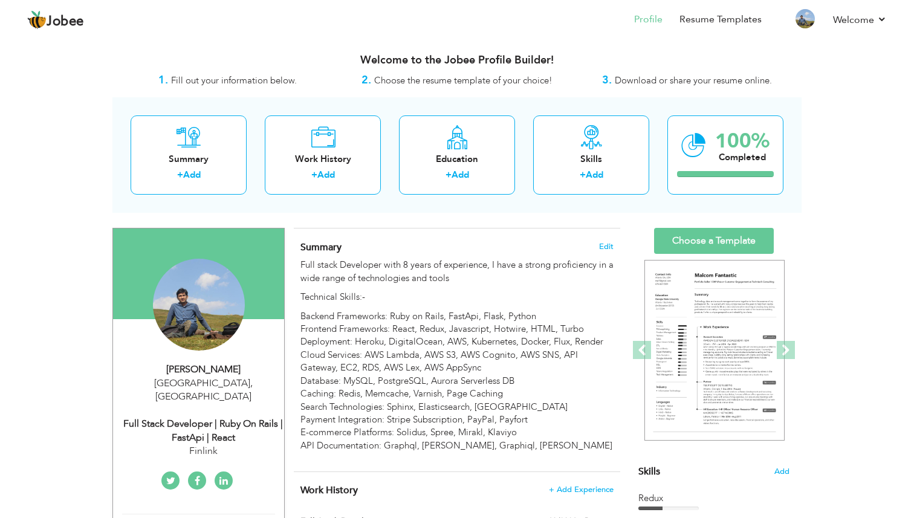
click at [207, 417] on div "Full Stack Developer | Ruby on Rails | FastApi | React" at bounding box center [203, 431] width 162 height 28
type input "[PERSON_NAME]"
type input "[PHONE_NUMBER]"
select select "number:79"
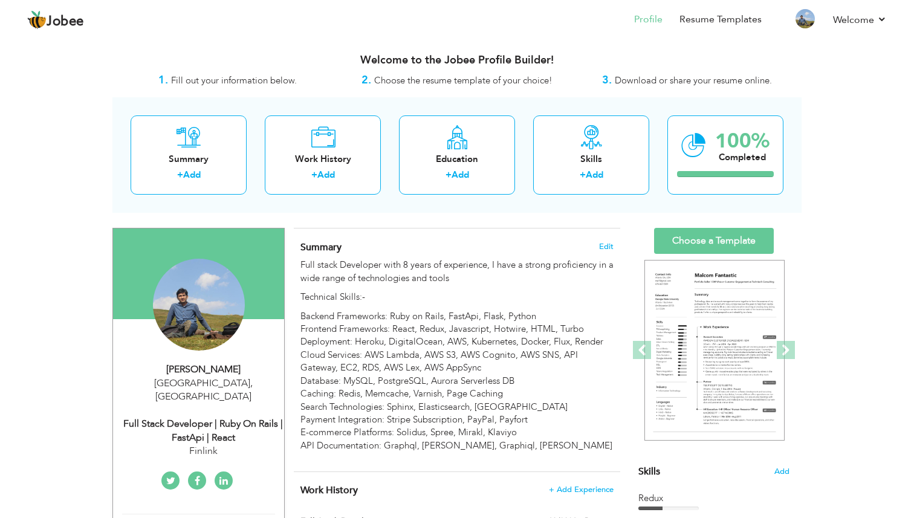
type input "[GEOGRAPHIC_DATA]"
select select "number:10"
type input "Finlink"
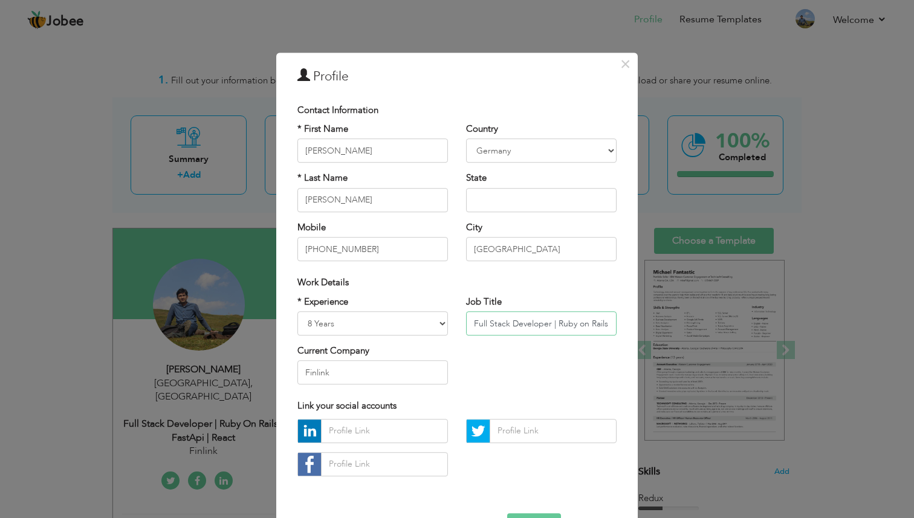
click at [512, 324] on input "Full Stack Developer | Ruby on Rails | FastApi | React" at bounding box center [541, 323] width 151 height 24
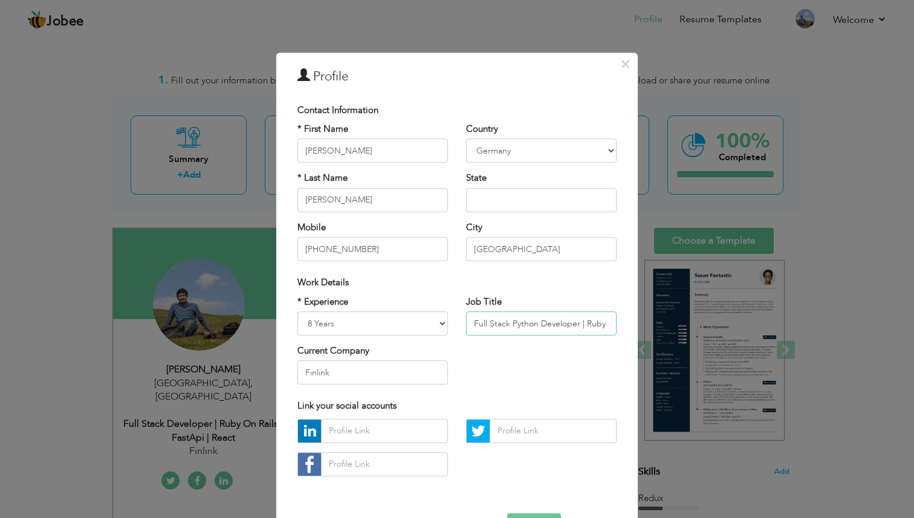
click at [525, 320] on input "Full Stack Python Developer | Ruby on Rails | FastApi | React" at bounding box center [541, 323] width 151 height 24
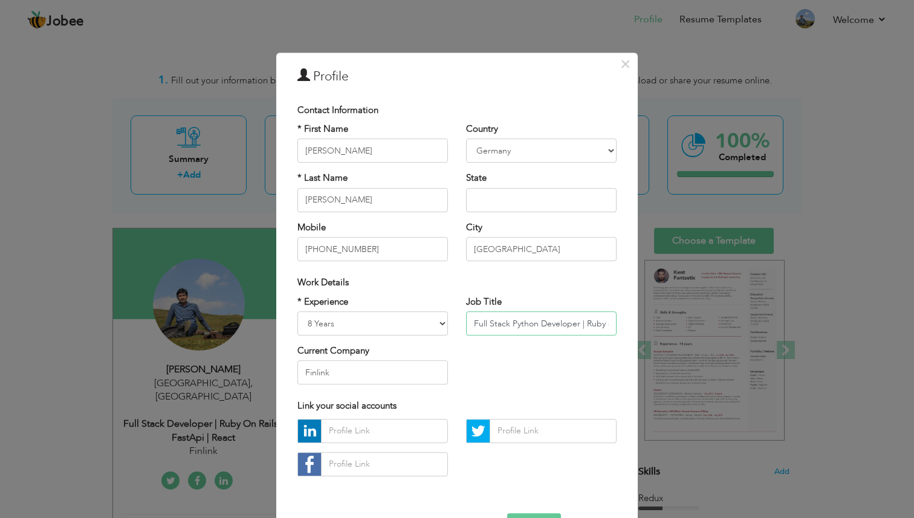
click at [525, 320] on input "Full Stack Python Developer | Ruby on Rails | FastApi | React" at bounding box center [541, 323] width 151 height 24
click at [598, 323] on input "Full Stack Developer | Ruby on Rails | FastApi | React" at bounding box center [541, 323] width 151 height 24
click at [560, 324] on input "Full Stack Developer | Ruby on Rails | FastApi | React" at bounding box center [541, 323] width 151 height 24
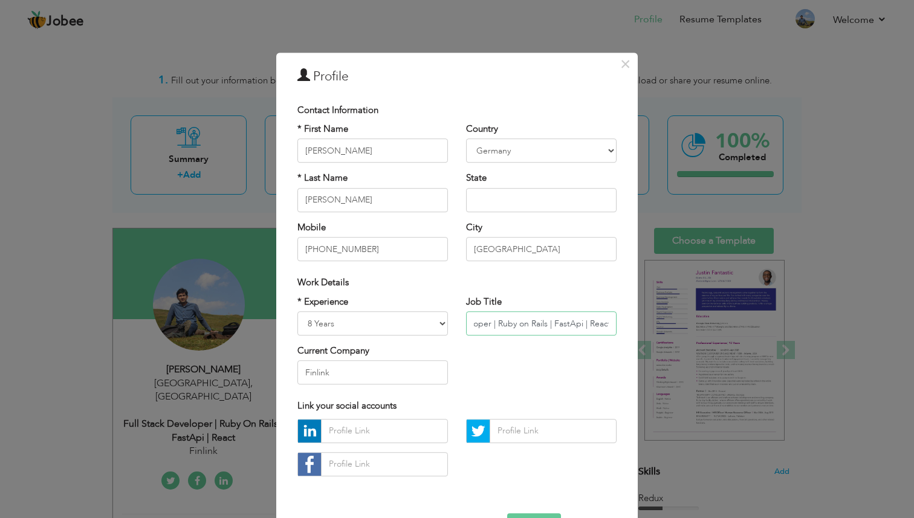
click at [560, 324] on input "Full Stack Developer | Ruby on Rails | FastApi | React" at bounding box center [541, 323] width 151 height 24
click at [523, 323] on input "Full Stack Developer | Ruby on Rails | Python" at bounding box center [541, 323] width 151 height 24
drag, startPoint x: 579, startPoint y: 324, endPoint x: 611, endPoint y: 324, distance: 32.0
click at [611, 324] on input "Full Stack Developer | Ruby on Rails | Python" at bounding box center [541, 323] width 151 height 24
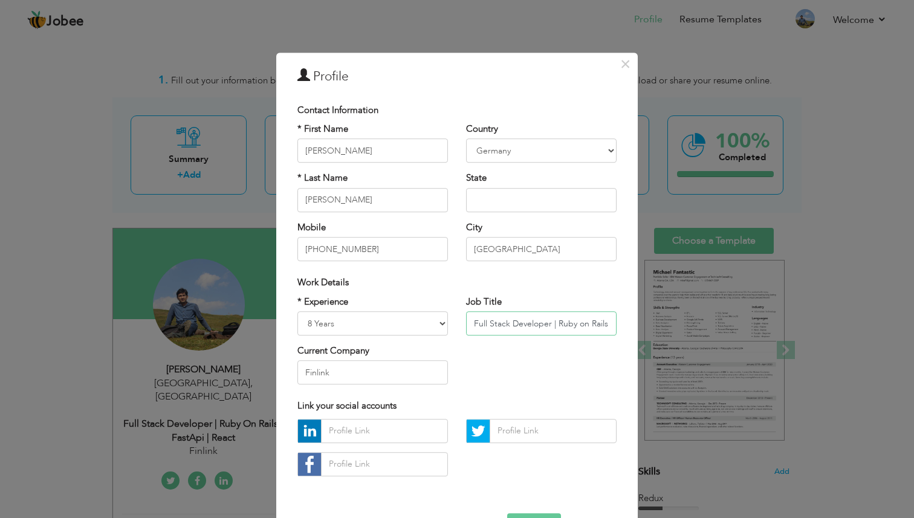
scroll to position [0, 1]
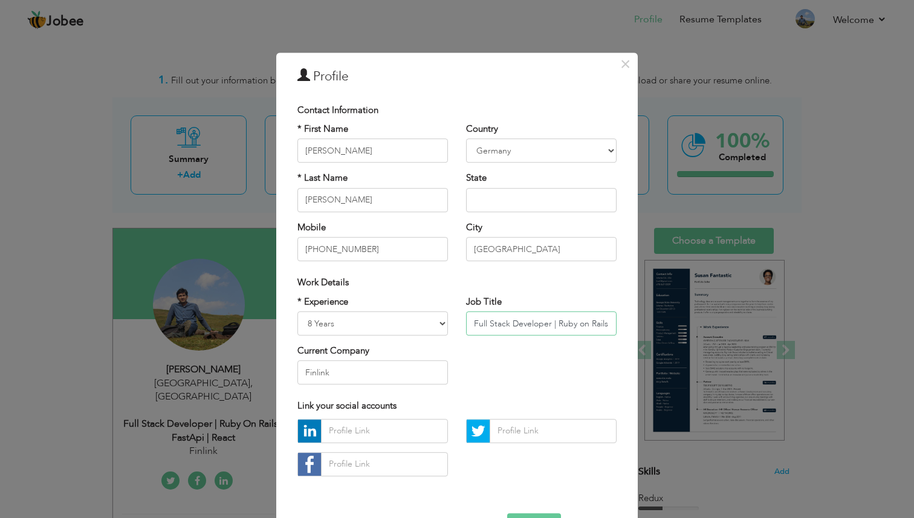
click at [550, 325] on input "Full Stack Developer | Ruby on Rails" at bounding box center [541, 323] width 151 height 24
paste input "| Python"
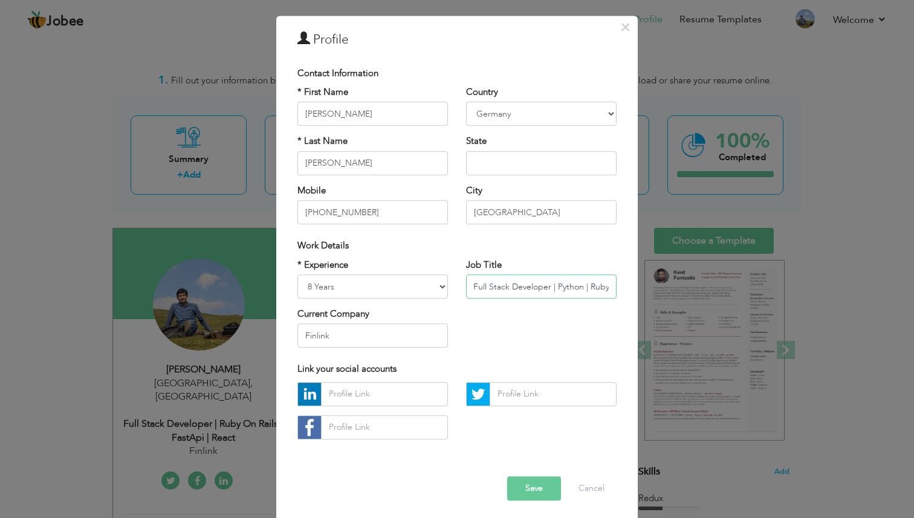
scroll to position [41, 0]
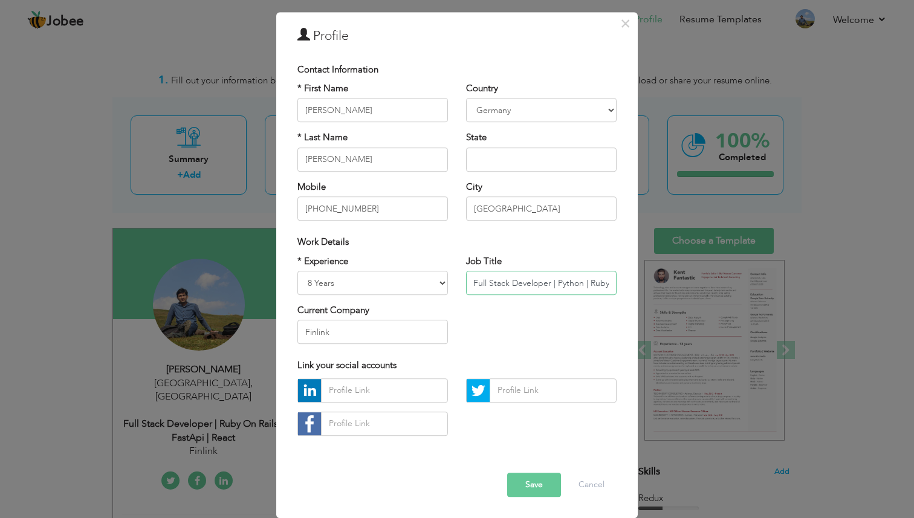
type input "Full Stack Developer | Python | Ruby on Rails"
click at [536, 481] on button "Save" at bounding box center [534, 485] width 54 height 24
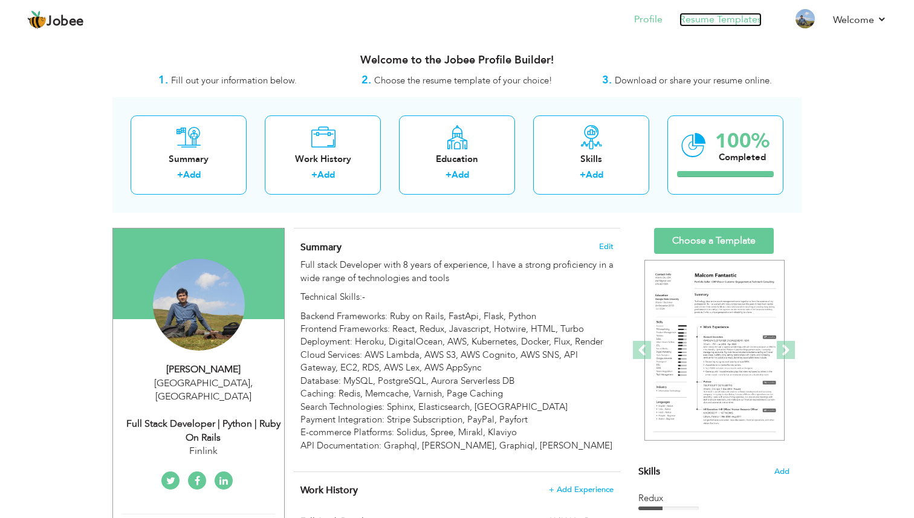
click at [693, 19] on link "Resume Templates" at bounding box center [720, 20] width 82 height 14
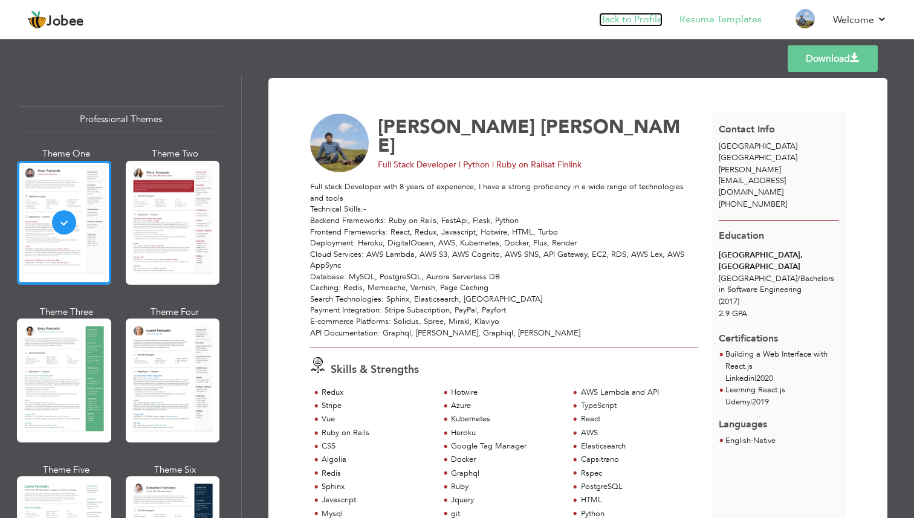
click at [651, 18] on link "Back to Profile" at bounding box center [630, 20] width 63 height 14
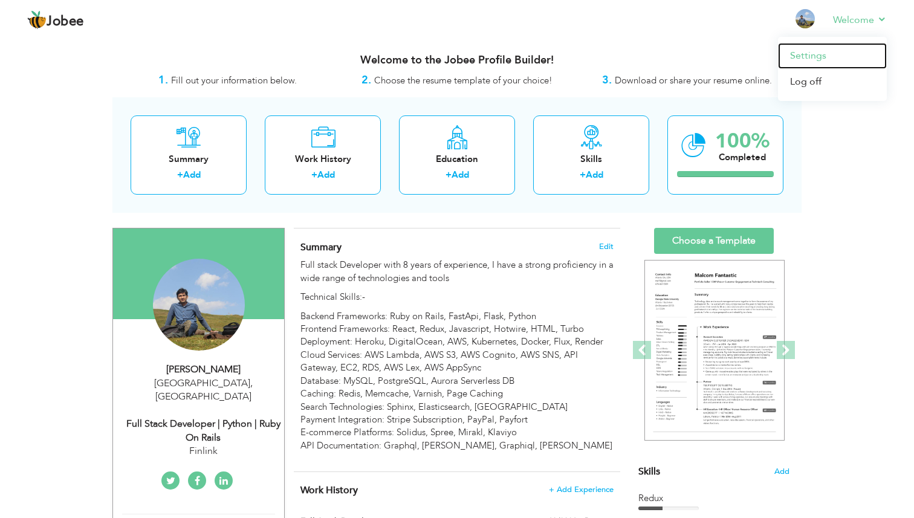
click at [804, 58] on link "Settings" at bounding box center [832, 56] width 109 height 26
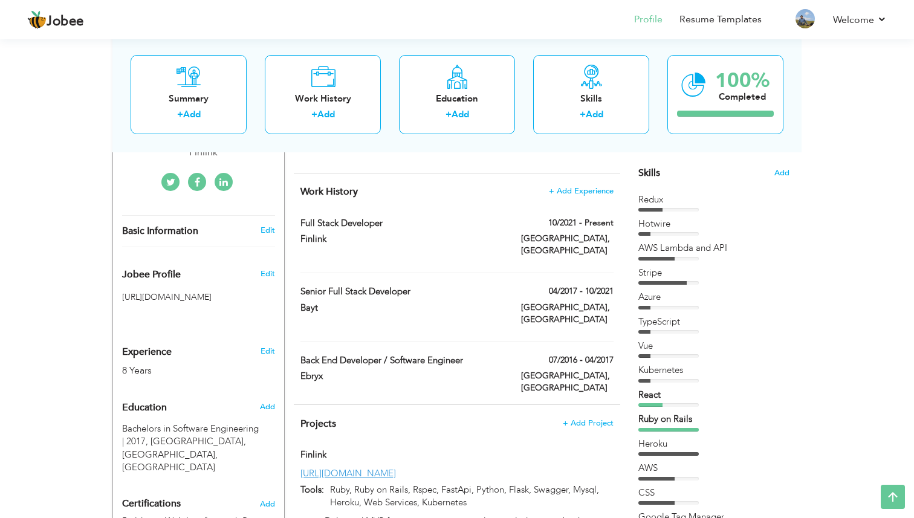
scroll to position [282, 0]
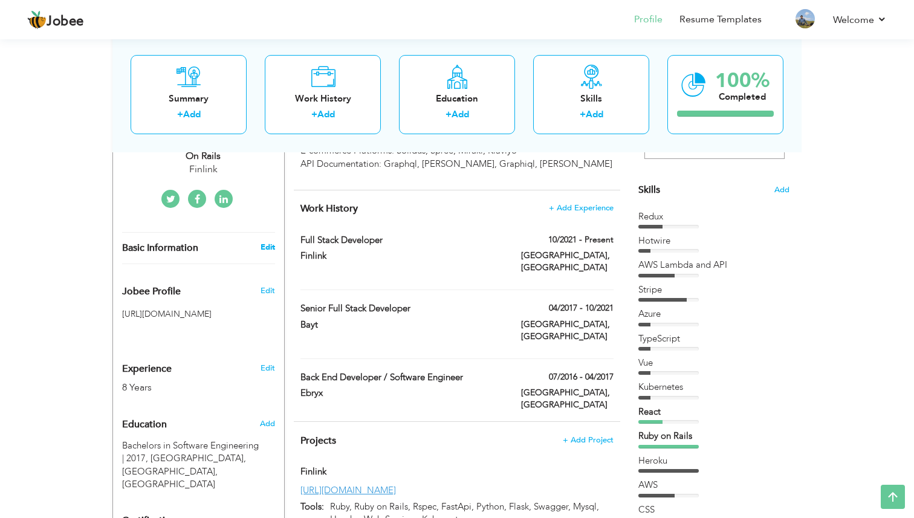
click at [271, 242] on link "Edit" at bounding box center [268, 247] width 15 height 11
type input "[PERSON_NAME]"
type input "[PHONE_NUMBER]"
select select "number:79"
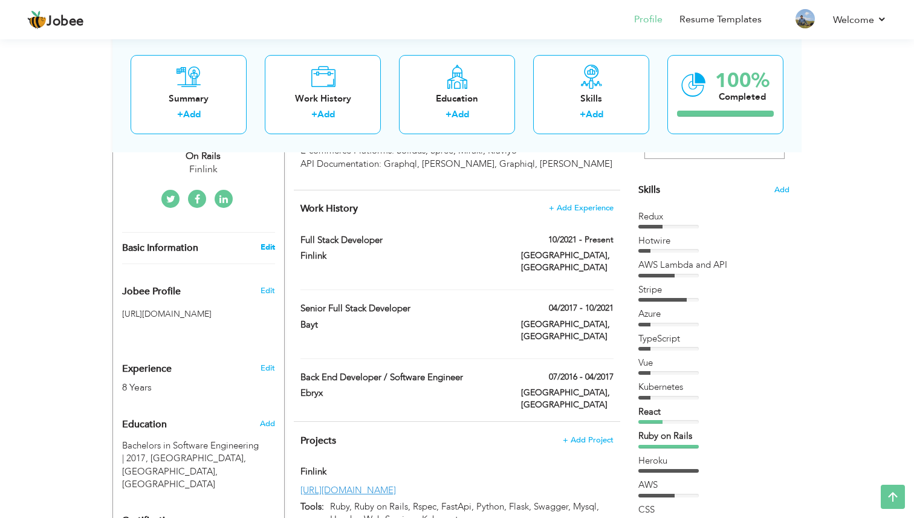
type input "[GEOGRAPHIC_DATA]"
select select "number:10"
type input "Finlink"
type input "Full Stack Developer | Python | Ruby on Rails"
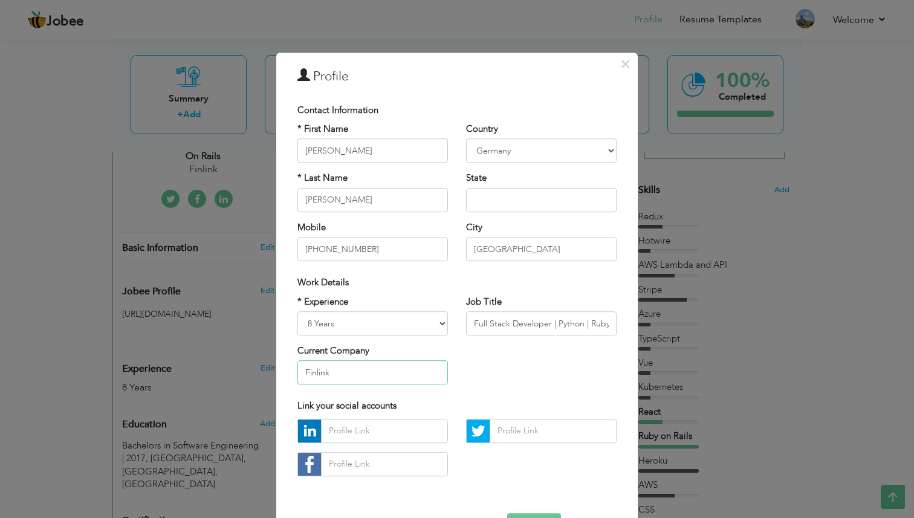
click at [334, 374] on input "Finlink" at bounding box center [372, 373] width 151 height 24
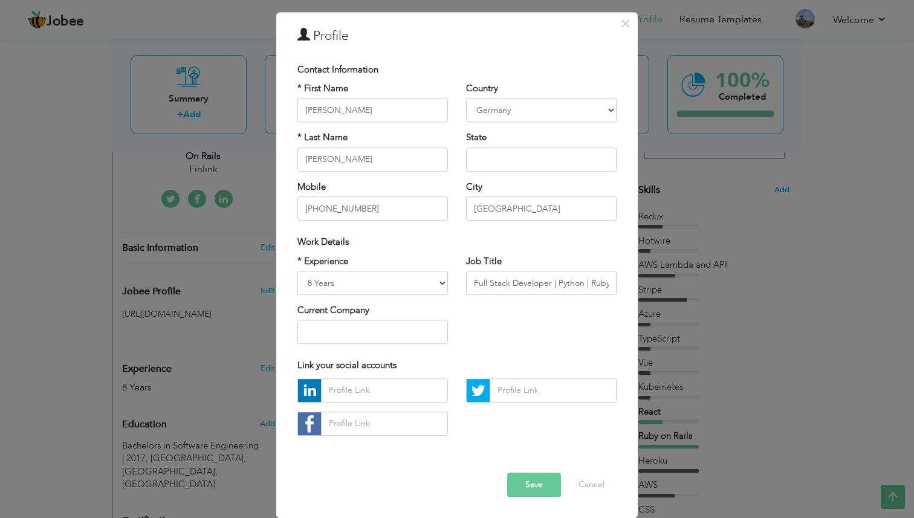
click at [536, 485] on button "Save" at bounding box center [534, 485] width 54 height 24
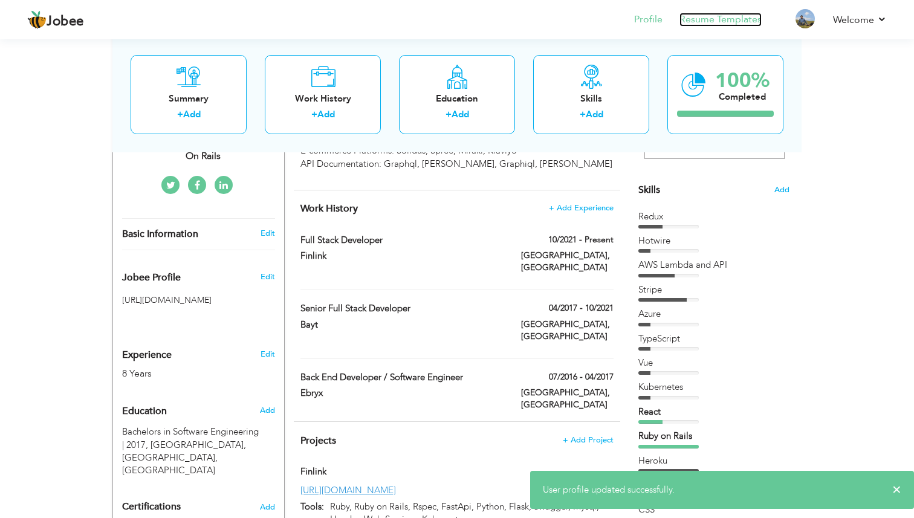
click at [696, 21] on link "Resume Templates" at bounding box center [720, 20] width 82 height 14
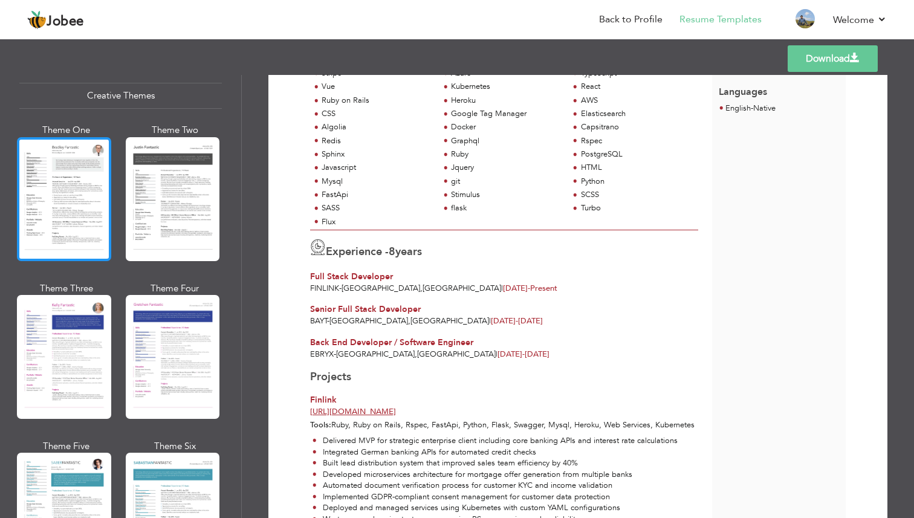
scroll to position [1406, 0]
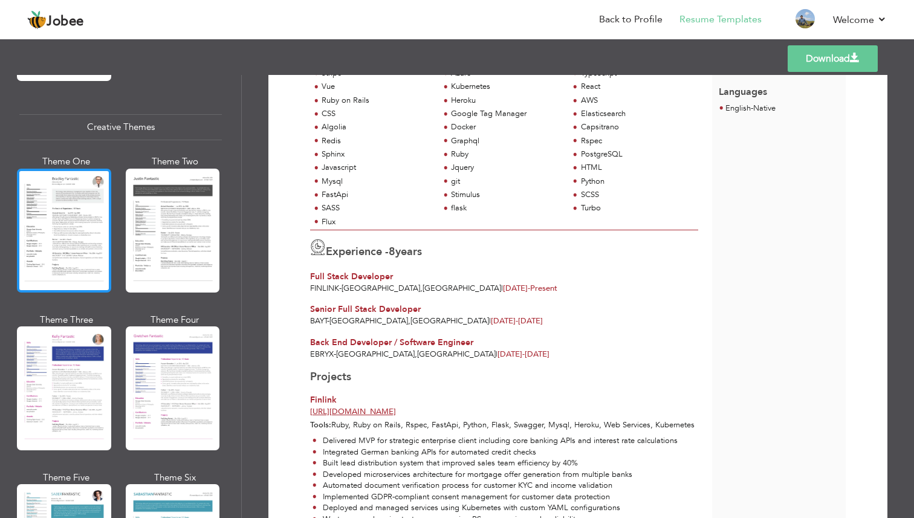
click at [85, 203] on div at bounding box center [64, 231] width 94 height 124
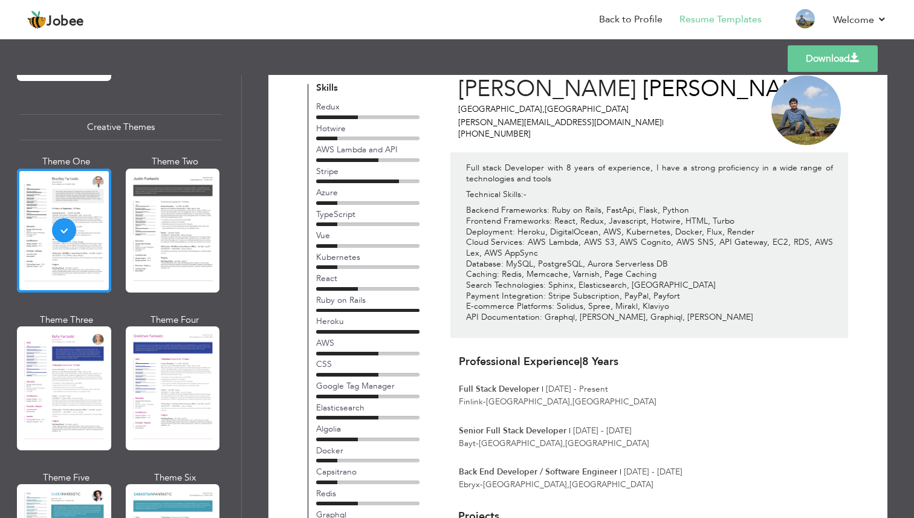
scroll to position [0, 0]
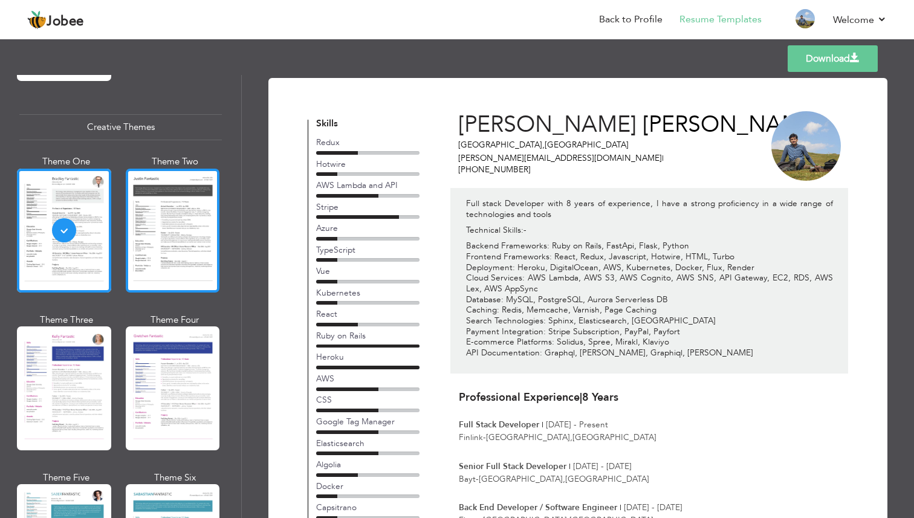
click at [196, 236] on div at bounding box center [173, 231] width 94 height 124
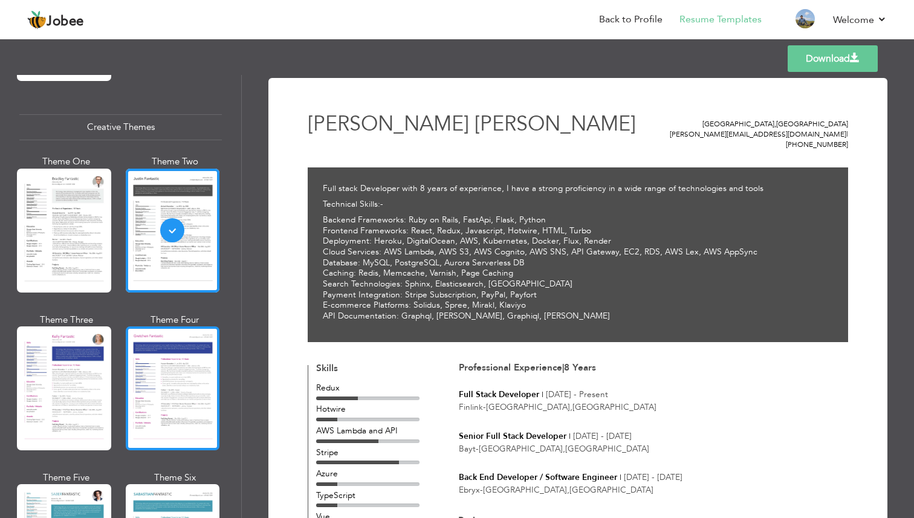
click at [138, 351] on div at bounding box center [173, 388] width 94 height 124
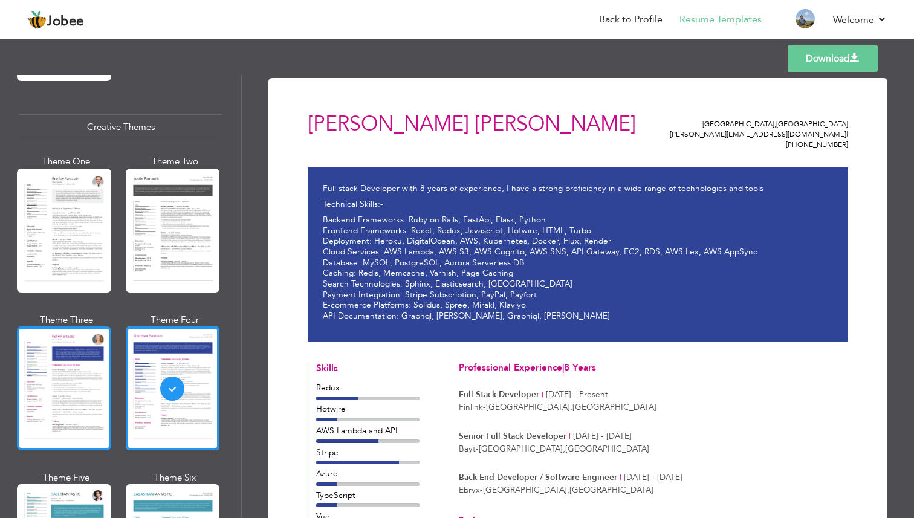
click at [37, 372] on div at bounding box center [64, 388] width 94 height 124
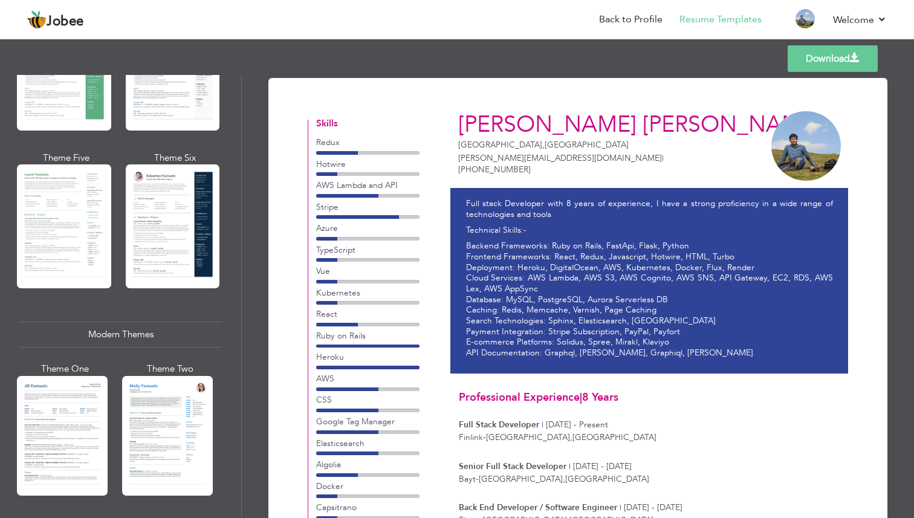
scroll to position [412, 0]
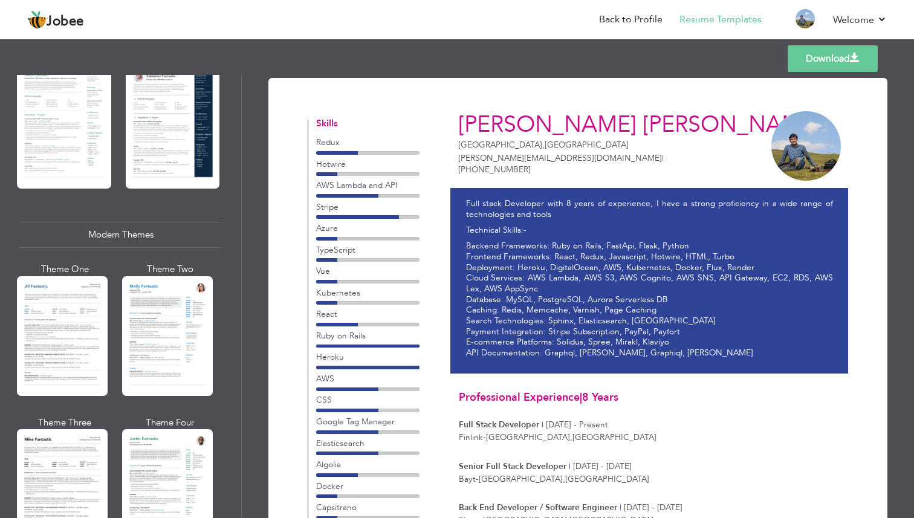
click at [59, 349] on div at bounding box center [62, 336] width 91 height 120
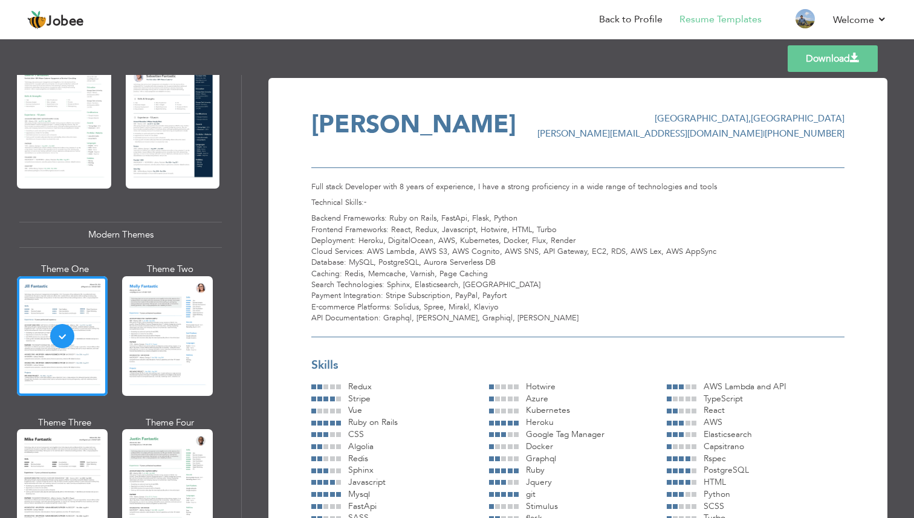
click at [144, 341] on div at bounding box center [167, 336] width 91 height 120
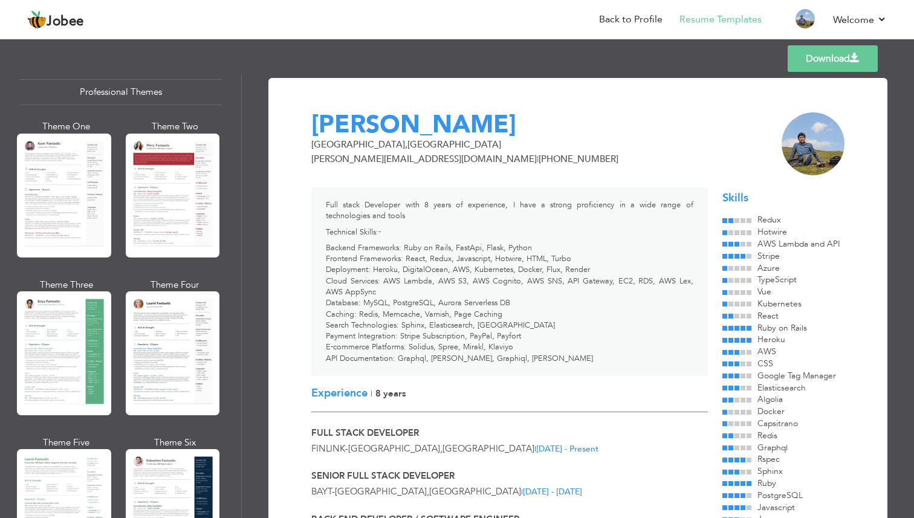
scroll to position [0, 0]
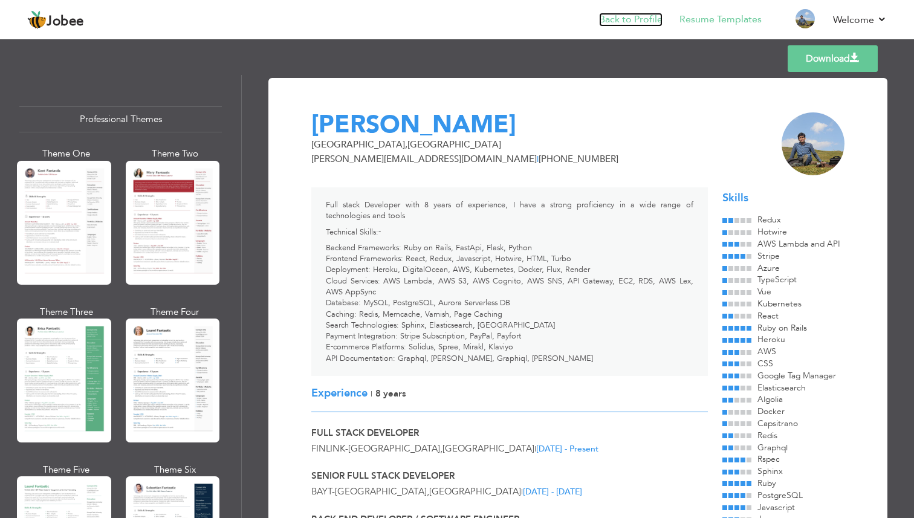
click at [637, 21] on link "Back to Profile" at bounding box center [630, 20] width 63 height 14
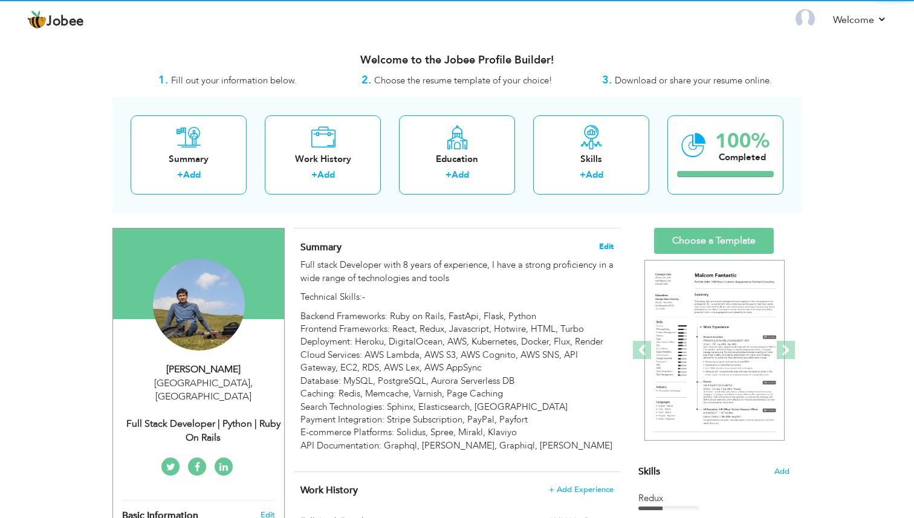
click at [605, 245] on span "Edit" at bounding box center [606, 246] width 15 height 8
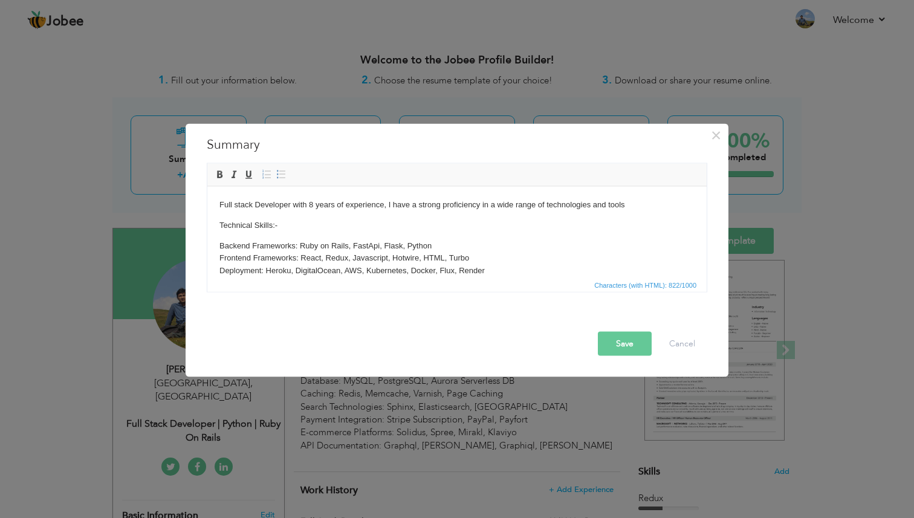
click at [313, 206] on p "Full stack Developer with 8 years of experience, I have a strong proficiency in…" at bounding box center [456, 204] width 475 height 13
click at [614, 340] on button "Save" at bounding box center [625, 343] width 54 height 24
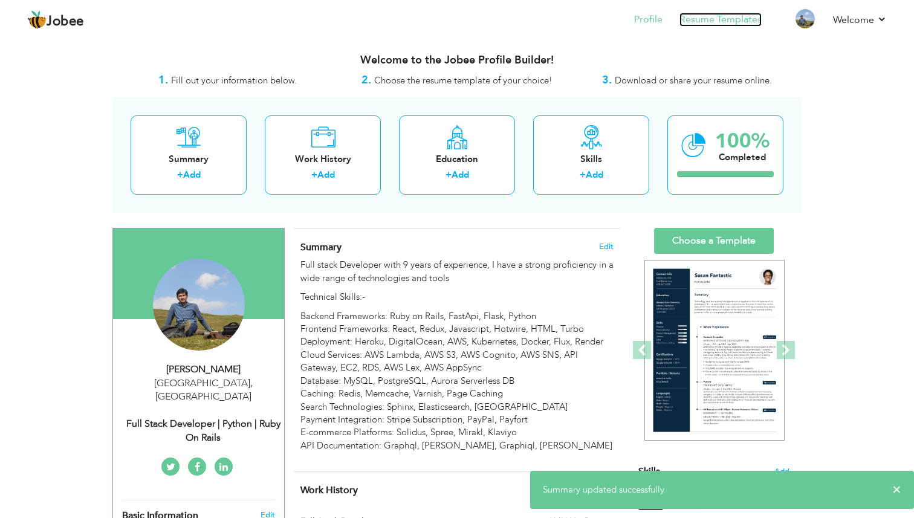
click at [705, 22] on link "Resume Templates" at bounding box center [720, 20] width 82 height 14
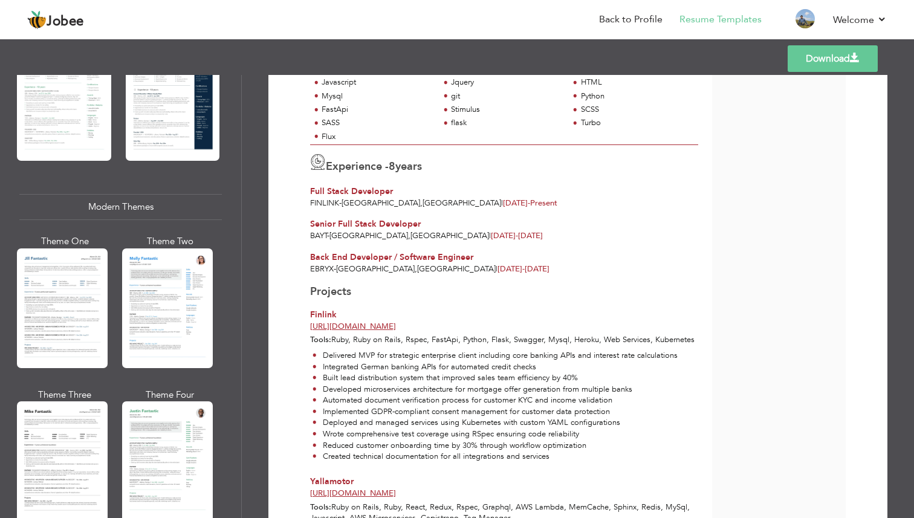
scroll to position [511, 0]
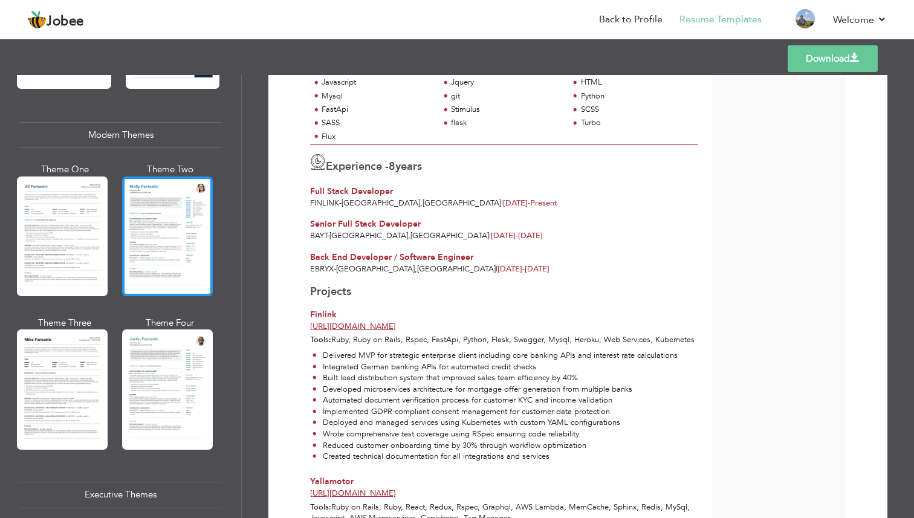
click at [160, 242] on div at bounding box center [167, 237] width 91 height 120
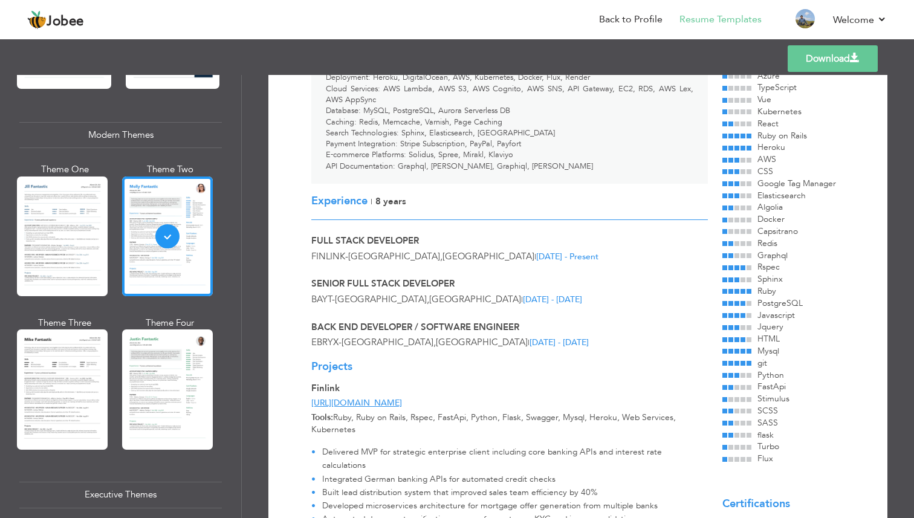
scroll to position [0, 0]
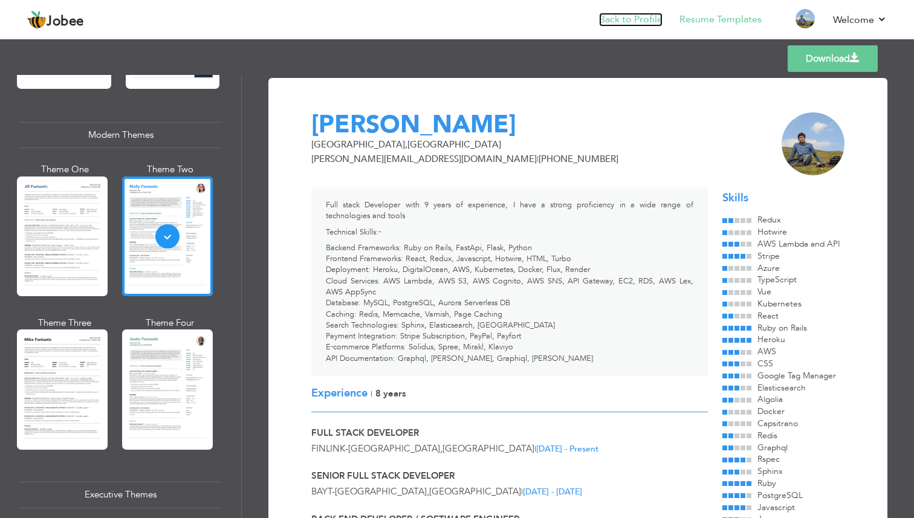
click at [634, 22] on link "Back to Profile" at bounding box center [630, 20] width 63 height 14
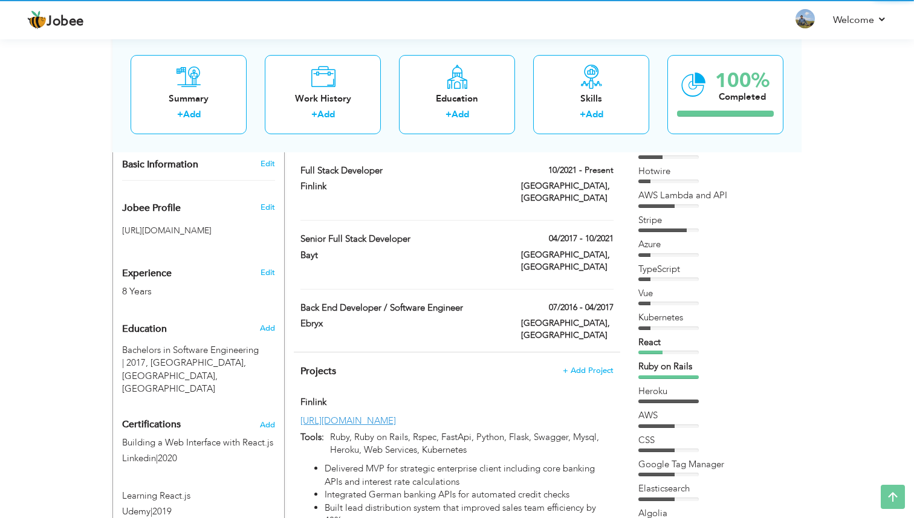
scroll to position [355, 0]
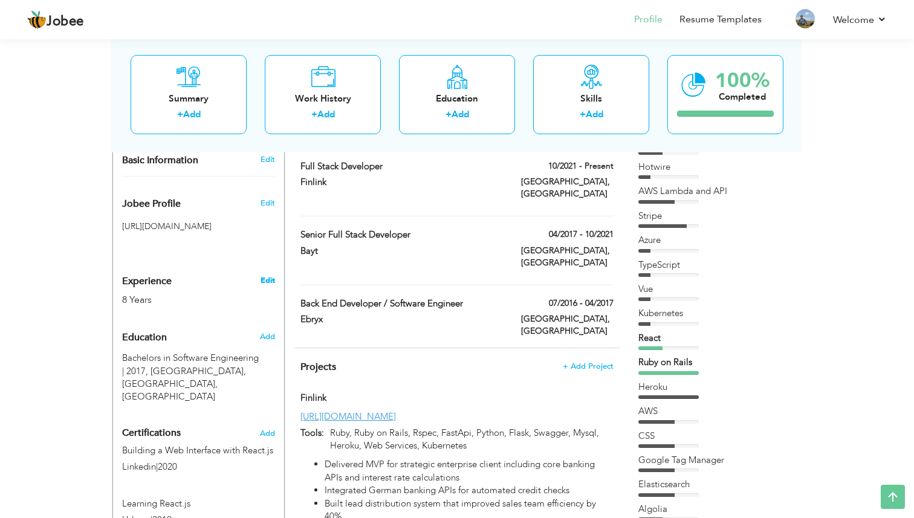
click at [264, 275] on link "Edit" at bounding box center [268, 280] width 15 height 11
type input "[PERSON_NAME]"
type input "[PHONE_NUMBER]"
select select "number:79"
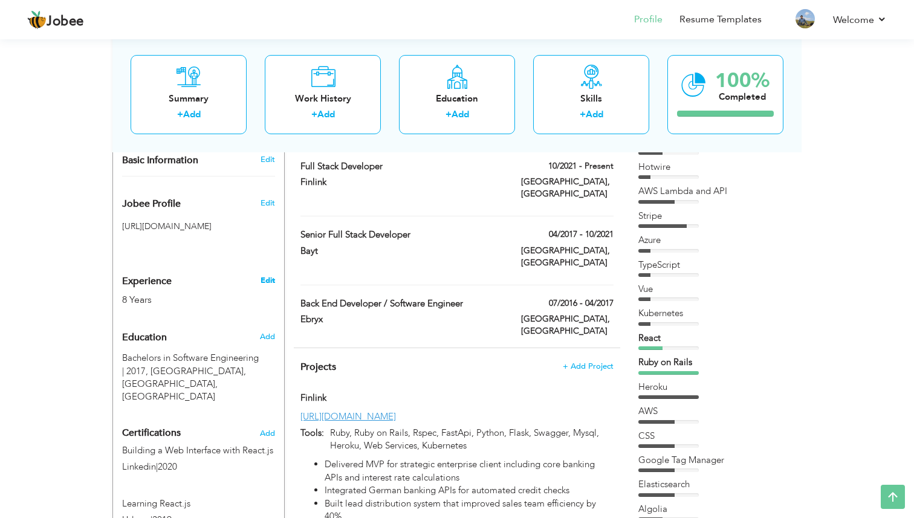
type input "[GEOGRAPHIC_DATA]"
select select "number:10"
type input "Full Stack Developer | Python | Ruby on Rails"
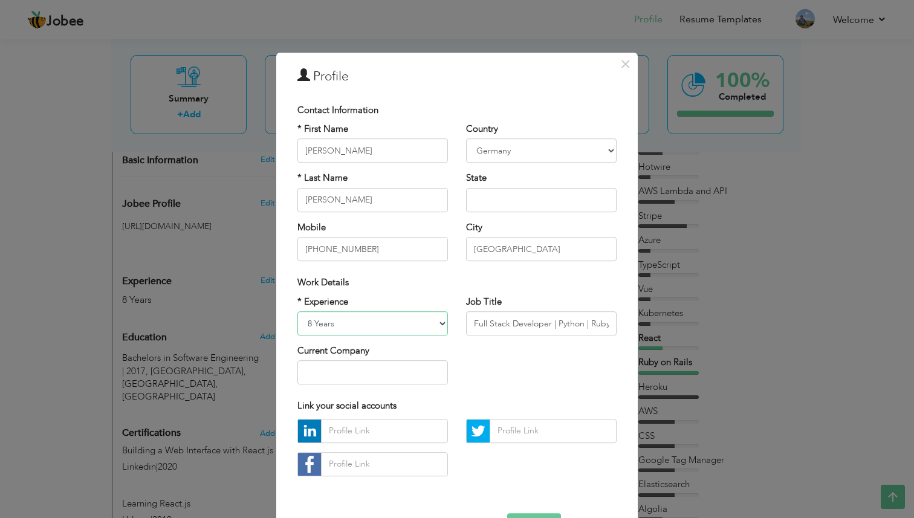
click at [317, 319] on select "Entry Level Less than 1 Year 1 Year 2 Years 3 Years 4 Years 5 Years 6 Years 7 Y…" at bounding box center [372, 323] width 151 height 24
select select "number:11"
click at [297, 311] on select "Entry Level Less than 1 Year 1 Year 2 Years 3 Years 4 Years 5 Years 6 Years 7 Y…" at bounding box center [372, 323] width 151 height 24
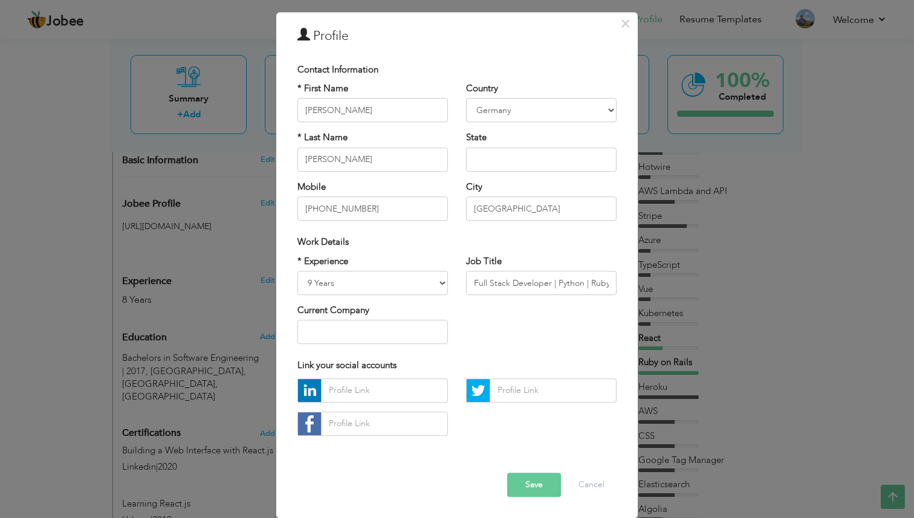
click at [540, 493] on button "Save" at bounding box center [534, 485] width 54 height 24
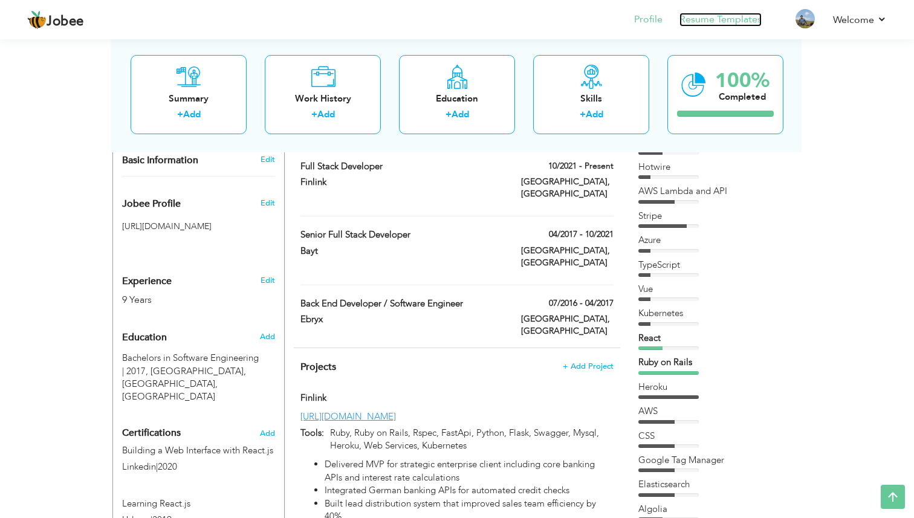
click at [702, 22] on link "Resume Templates" at bounding box center [720, 20] width 82 height 14
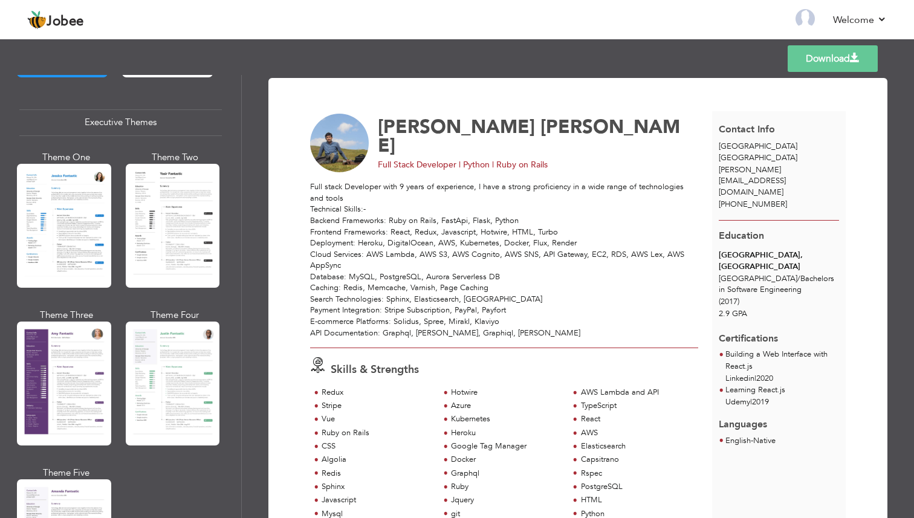
scroll to position [891, 0]
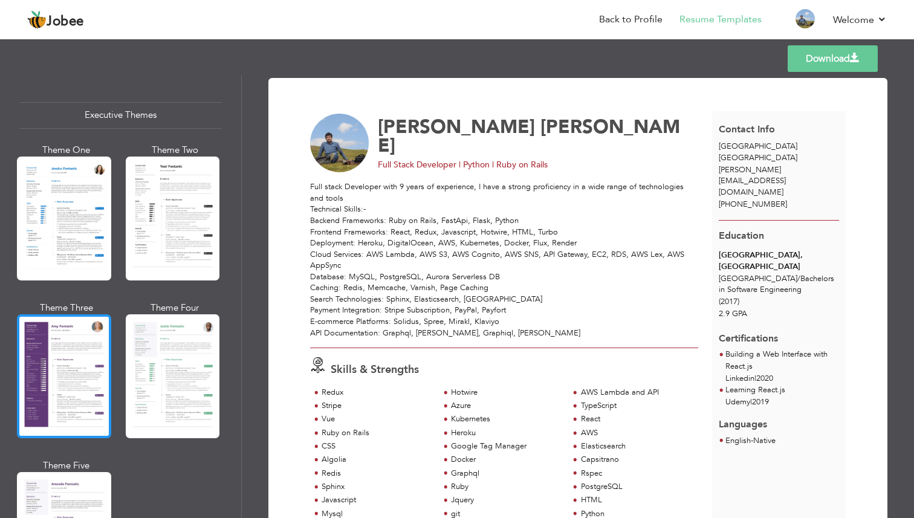
click at [55, 363] on div at bounding box center [64, 376] width 94 height 124
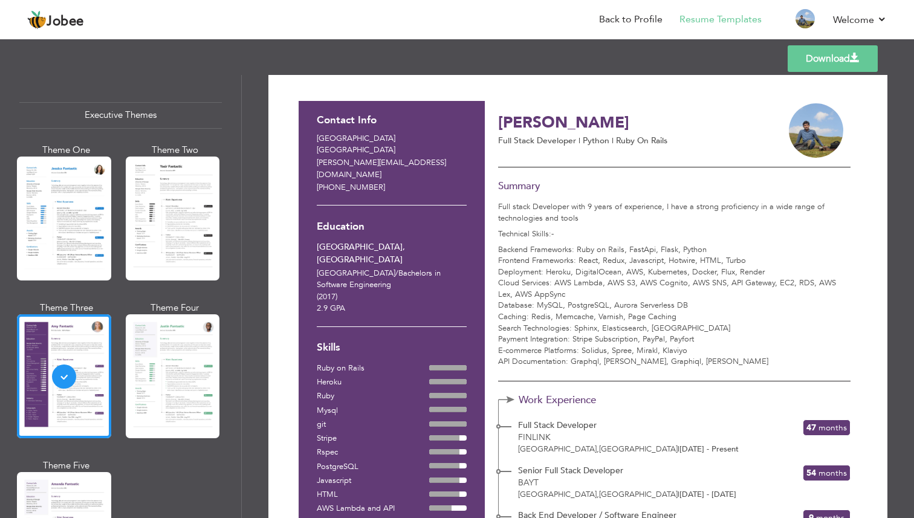
scroll to position [0, 0]
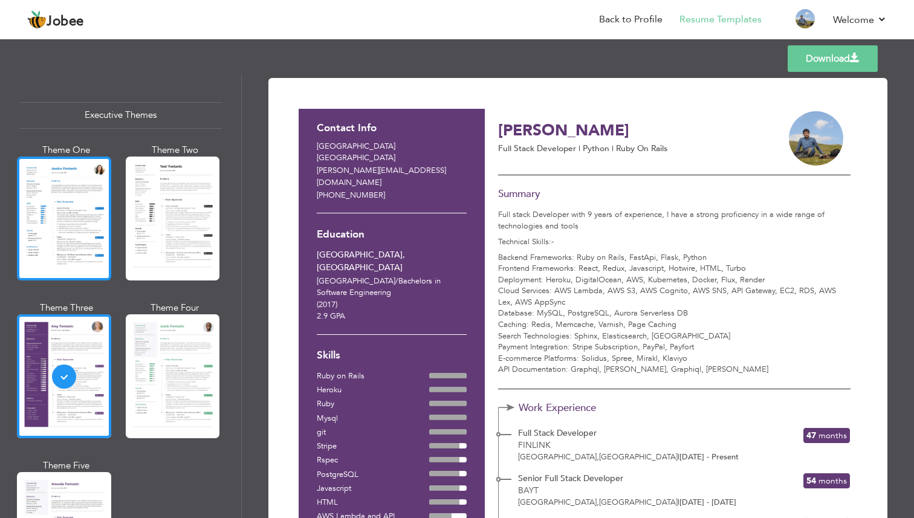
click at [66, 212] on div at bounding box center [64, 219] width 94 height 124
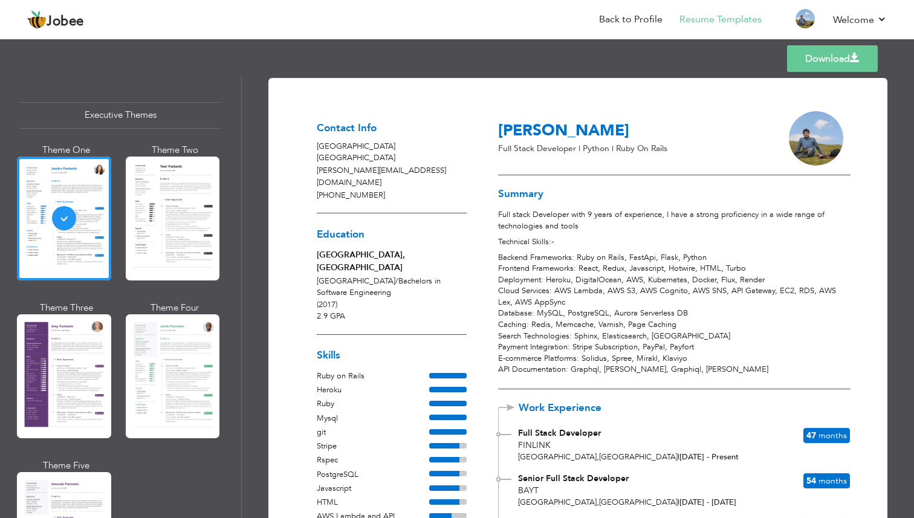
click at [822, 59] on link "Download" at bounding box center [832, 58] width 91 height 27
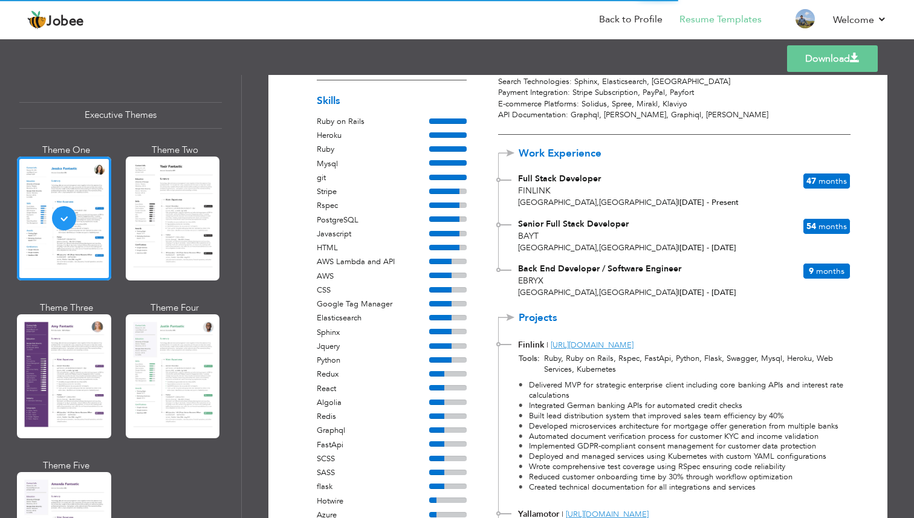
scroll to position [255, 0]
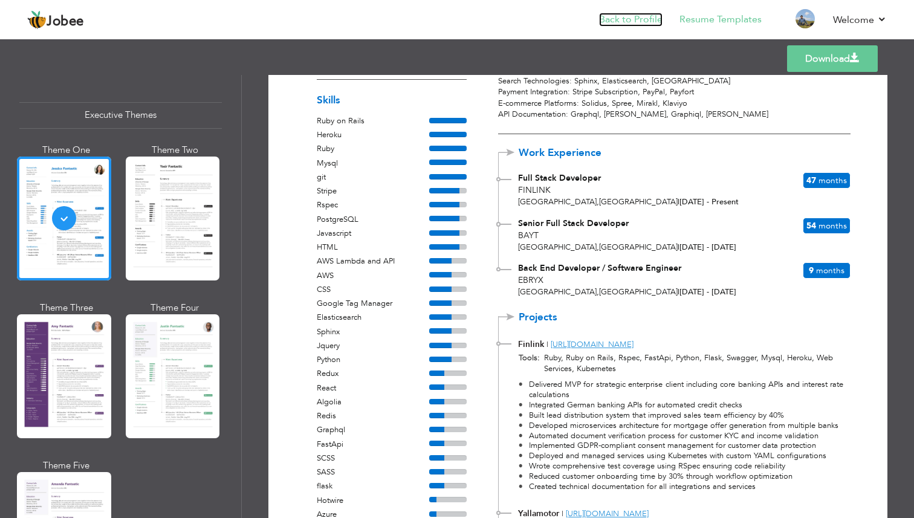
click at [634, 18] on link "Back to Profile" at bounding box center [630, 20] width 63 height 14
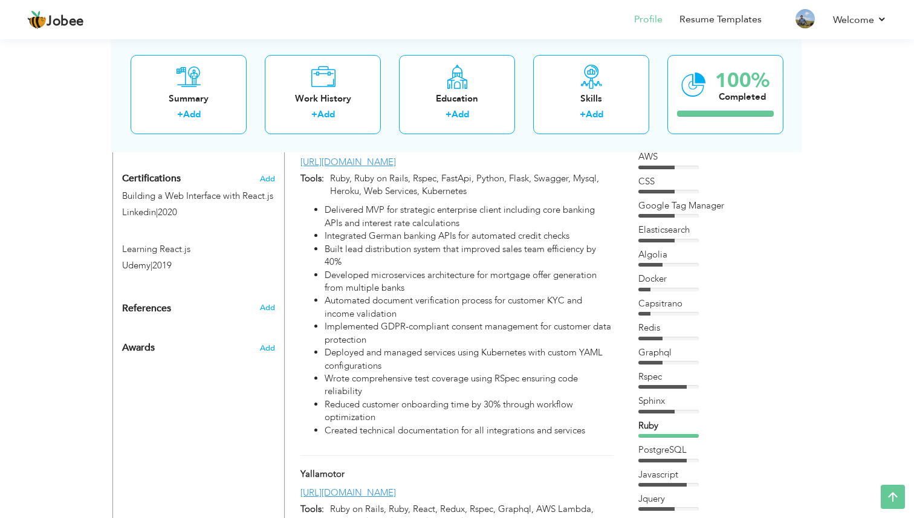
scroll to position [525, 0]
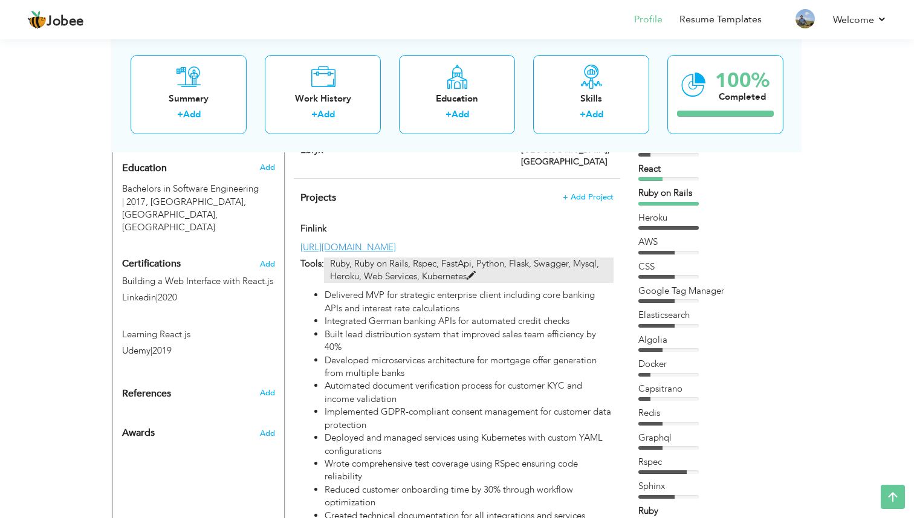
click at [365, 258] on p "Ruby, Ruby on Rails, Rspec, FastApi, Python, Flask, Swagger, Mysql, Heroku, Web…" at bounding box center [469, 271] width 290 height 26
type input "Finlink"
type input "[URL][DOMAIN_NAME]"
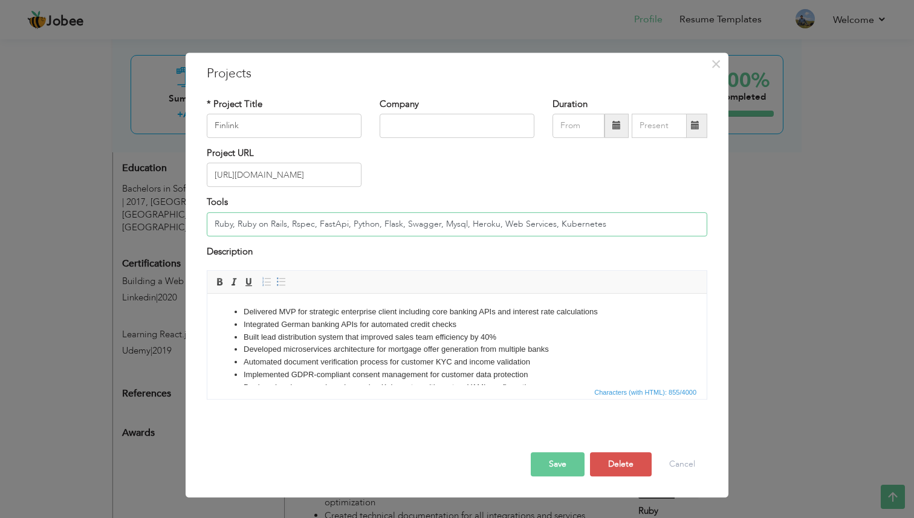
drag, startPoint x: 216, startPoint y: 223, endPoint x: 319, endPoint y: 223, distance: 102.2
click at [319, 223] on input "Ruby, Ruby on Rails, Rspec, FastApi, Python, Flask, Swagger, Mysql, Heroku, Web…" at bounding box center [457, 224] width 501 height 24
click at [301, 223] on input "FastApi, Python, Flask, Swagger, Mysql, Heroku, Web Services, Kubernetes" at bounding box center [457, 224] width 501 height 24
paste input "Ruby, Ruby on Rails, Rspec,"
click at [609, 229] on input "FastApi, Python, Flask, Ruby, Ruby on Rails, Rspec, Swagger, Mysql, Heroku, Web…" at bounding box center [457, 224] width 501 height 24
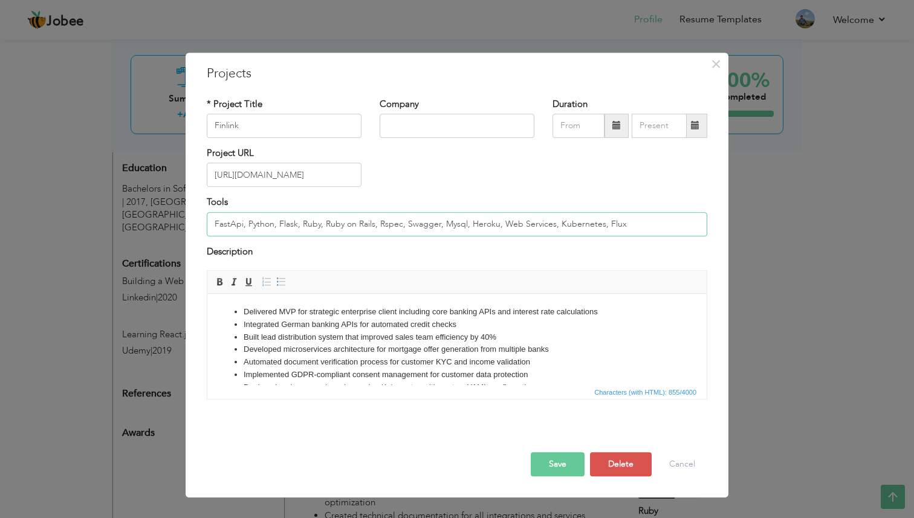
click at [482, 225] on input "FastApi, Python, Flask, Ruby, Ruby on Rails, Rspec, Swagger, Mysql, Heroku, Web…" at bounding box center [457, 224] width 501 height 24
click at [554, 225] on input "FastApi, Python, Flask, Ruby, Ruby on Rails, Rspec, Swagger, Mysql, Heroku, Web…" at bounding box center [457, 224] width 501 height 24
type input "FastApi, Python, Flask, Ruby, Ruby on Rails, Rspec, Swagger, Mysql, Heroku, Web…"
click at [546, 470] on button "Save" at bounding box center [558, 464] width 54 height 24
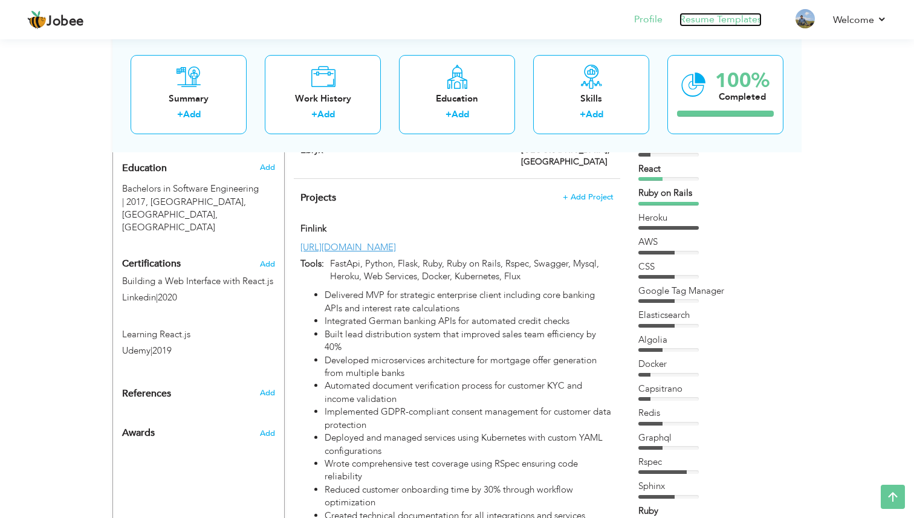
click at [689, 17] on link "Resume Templates" at bounding box center [720, 20] width 82 height 14
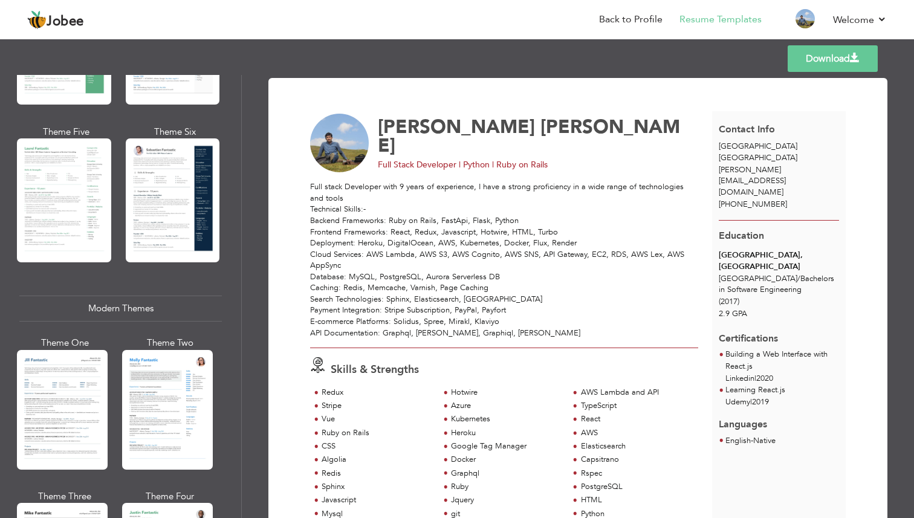
scroll to position [218, 0]
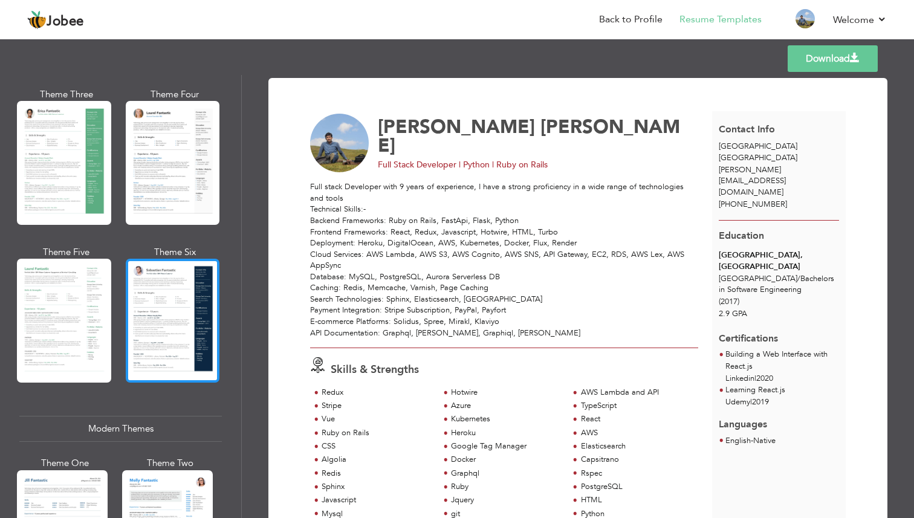
click at [158, 325] on div at bounding box center [173, 321] width 94 height 124
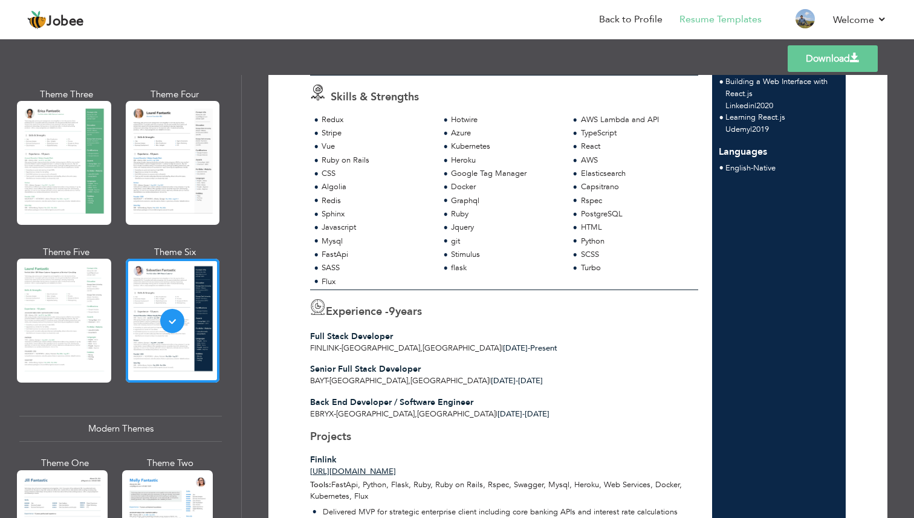
scroll to position [305, 0]
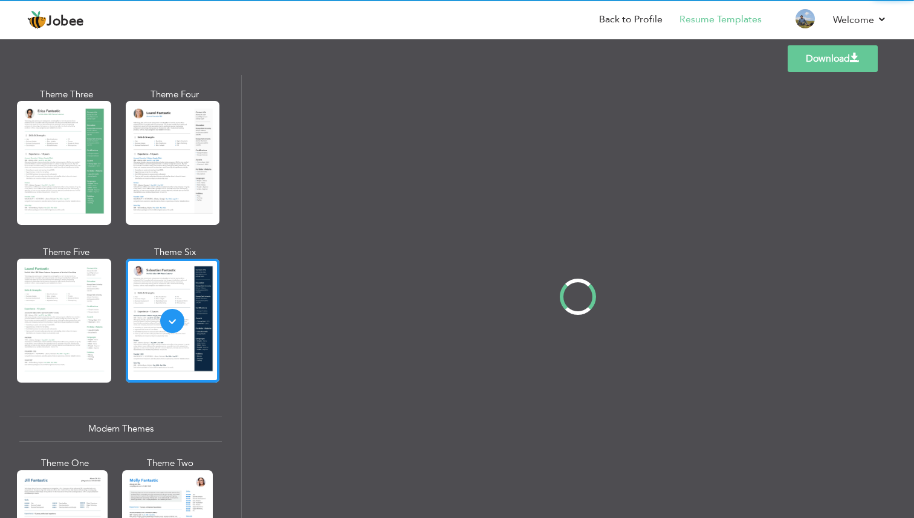
scroll to position [0, 0]
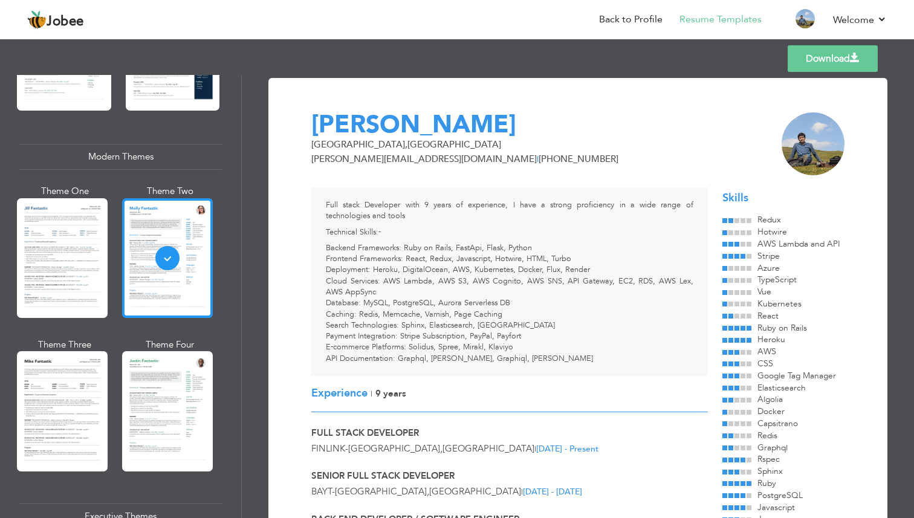
scroll to position [510, 0]
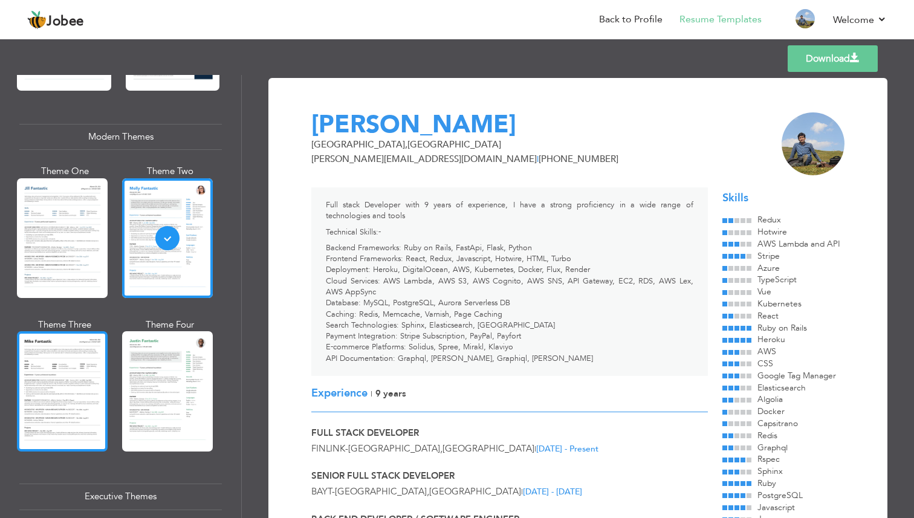
click at [49, 362] on div at bounding box center [62, 391] width 91 height 120
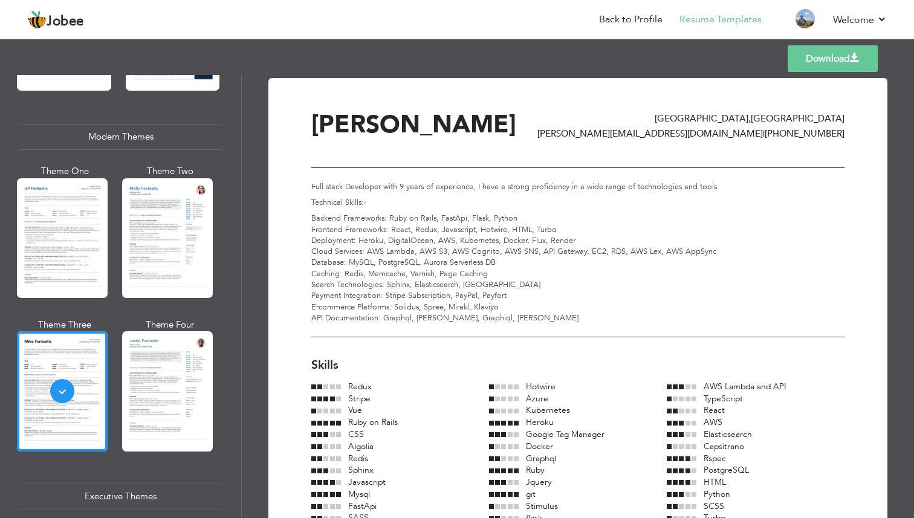
click at [152, 378] on div at bounding box center [167, 391] width 91 height 120
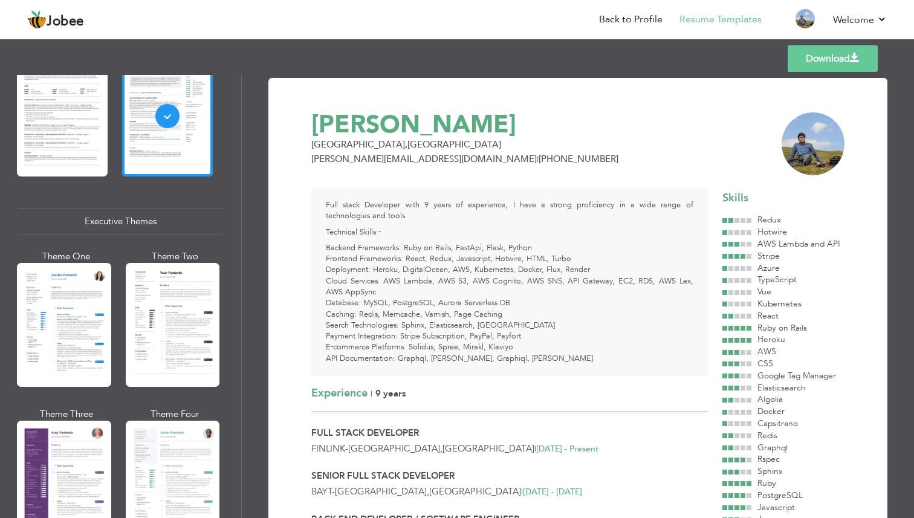
scroll to position [805, 0]
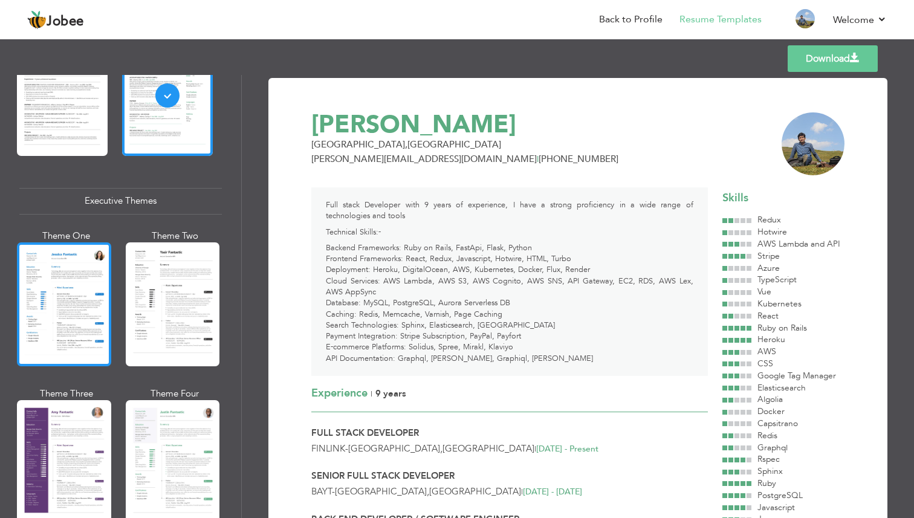
click at [38, 303] on div at bounding box center [64, 304] width 94 height 124
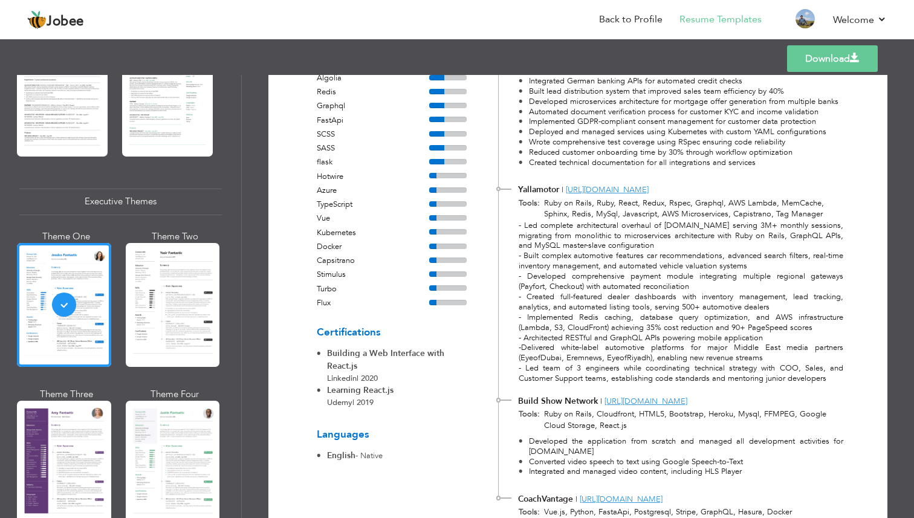
scroll to position [802, 0]
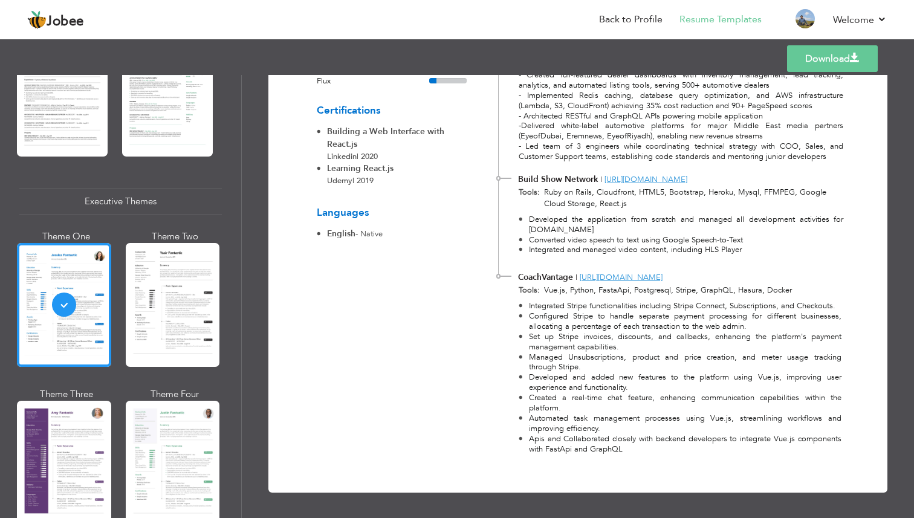
click at [817, 53] on link "Download" at bounding box center [832, 58] width 91 height 27
